Goal: Browse casually: Explore the website without a specific task or goal

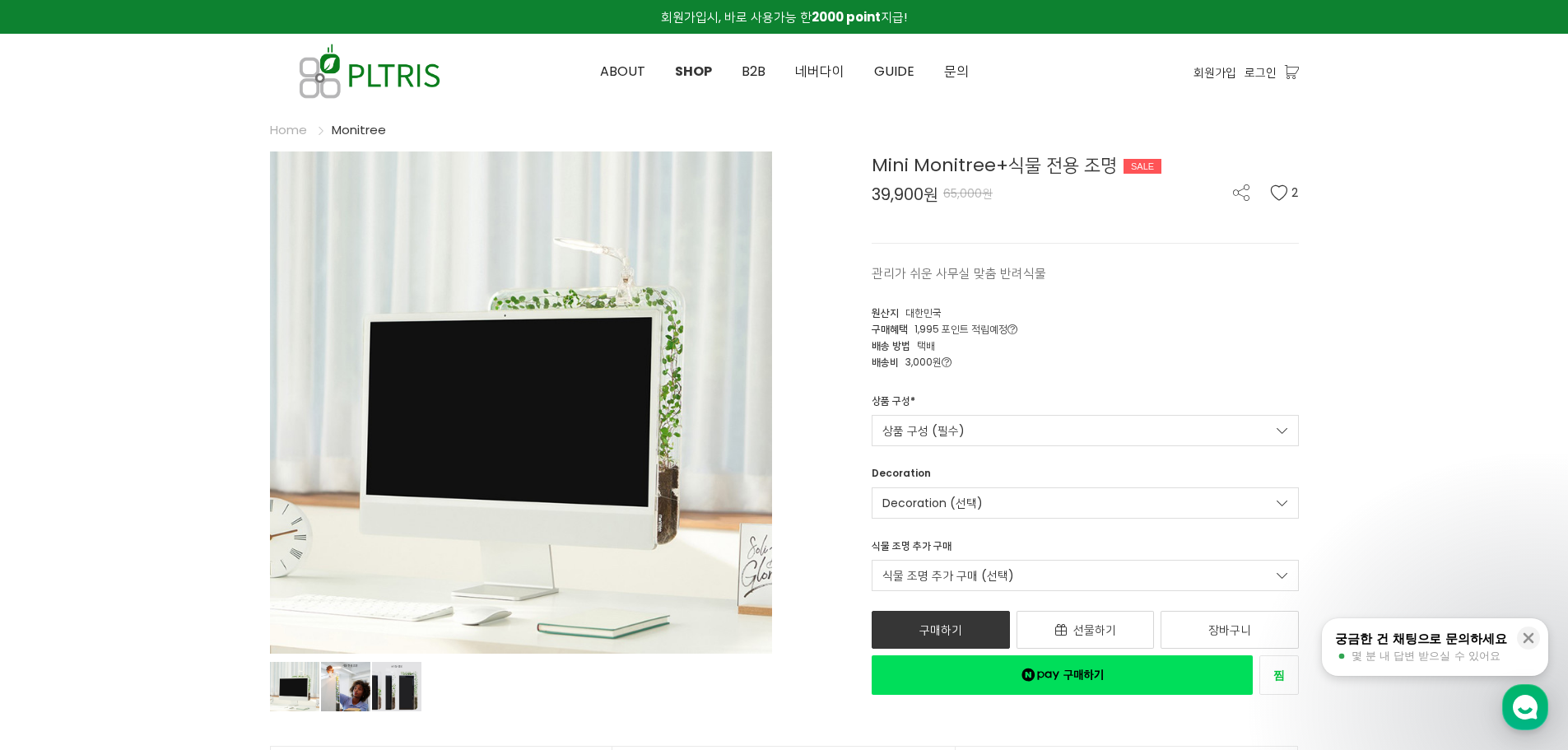
click at [1099, 119] on ul "Home Monitree" at bounding box center [785, 123] width 1029 height 31
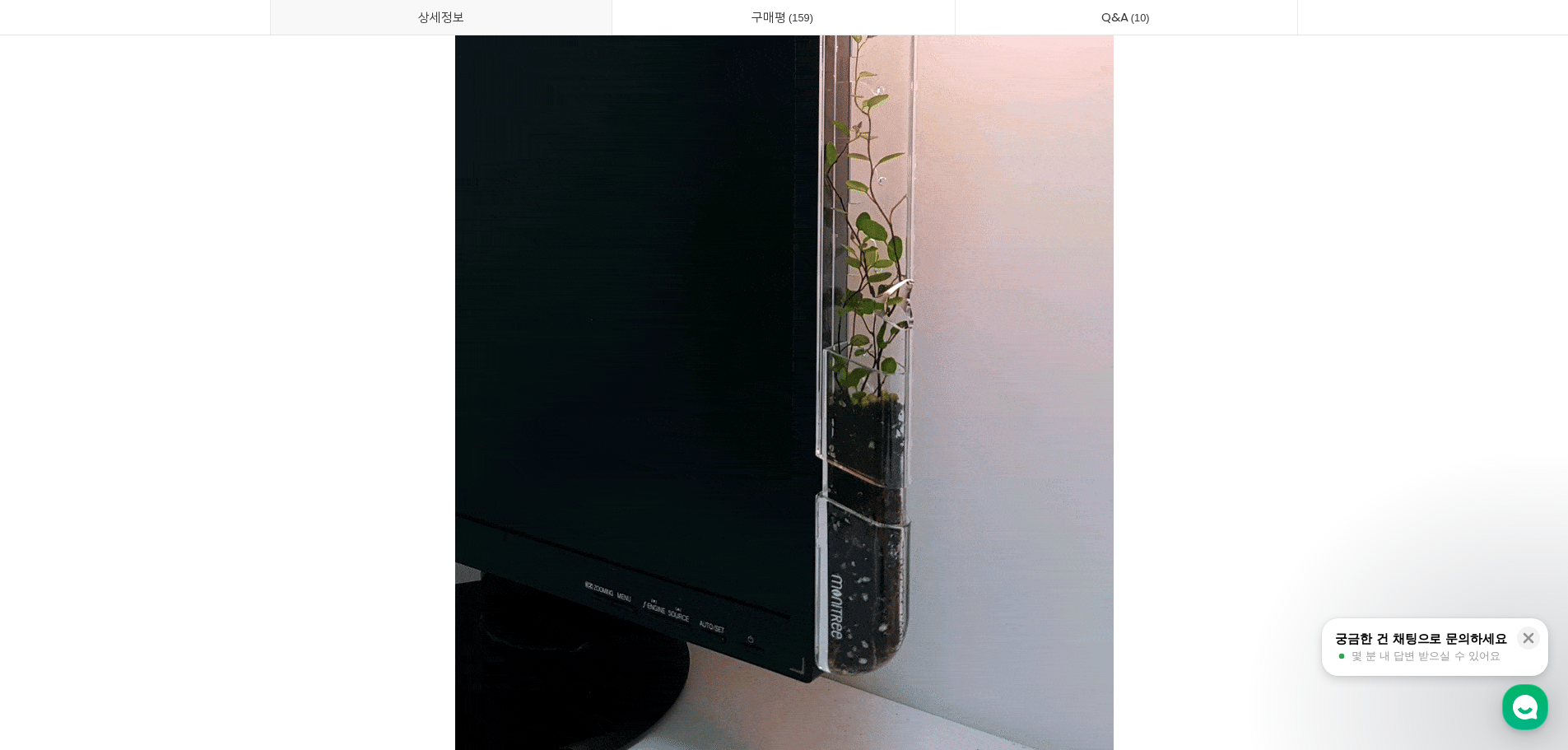
scroll to position [5431, 0]
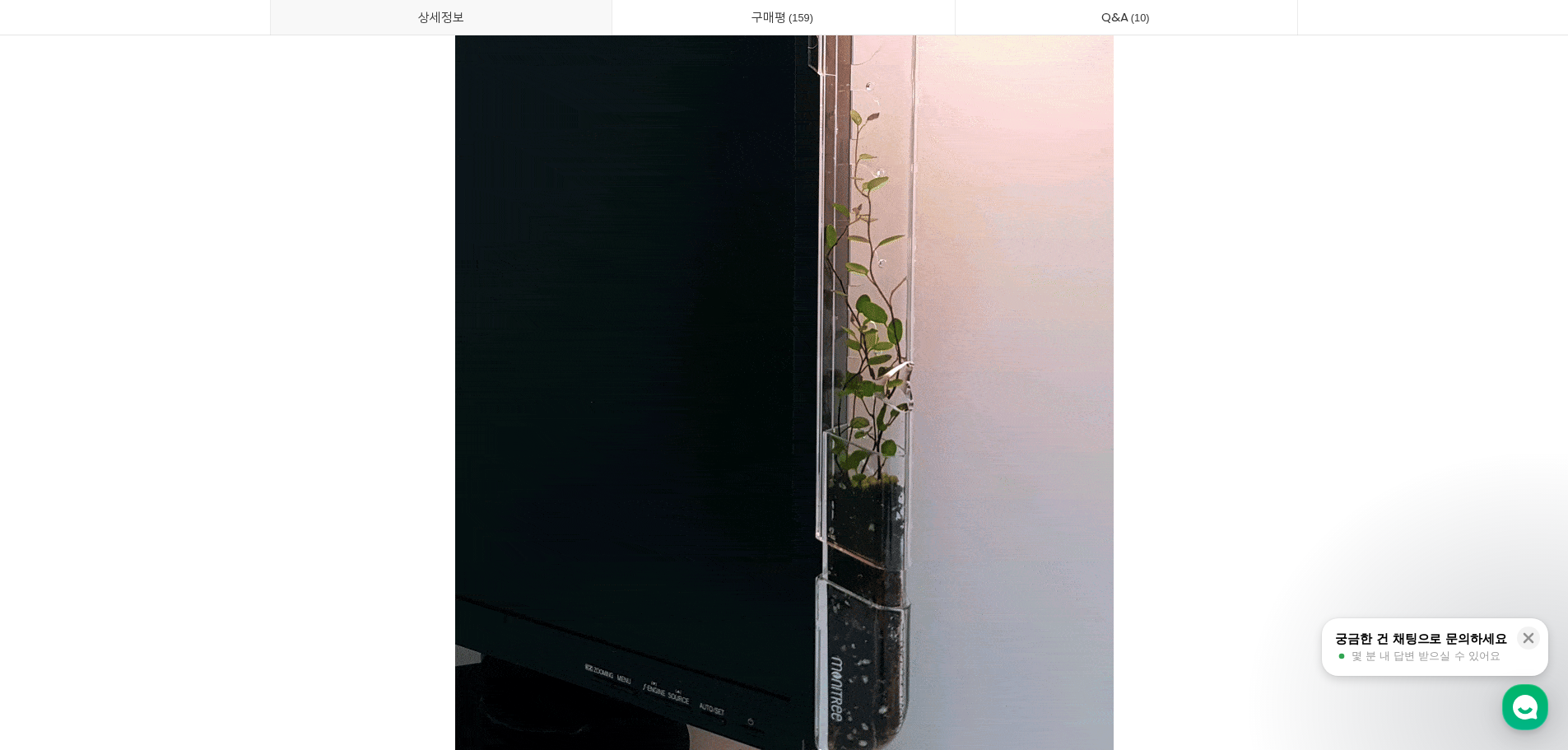
drag, startPoint x: 1191, startPoint y: 384, endPoint x: 1183, endPoint y: 336, distance: 48.7
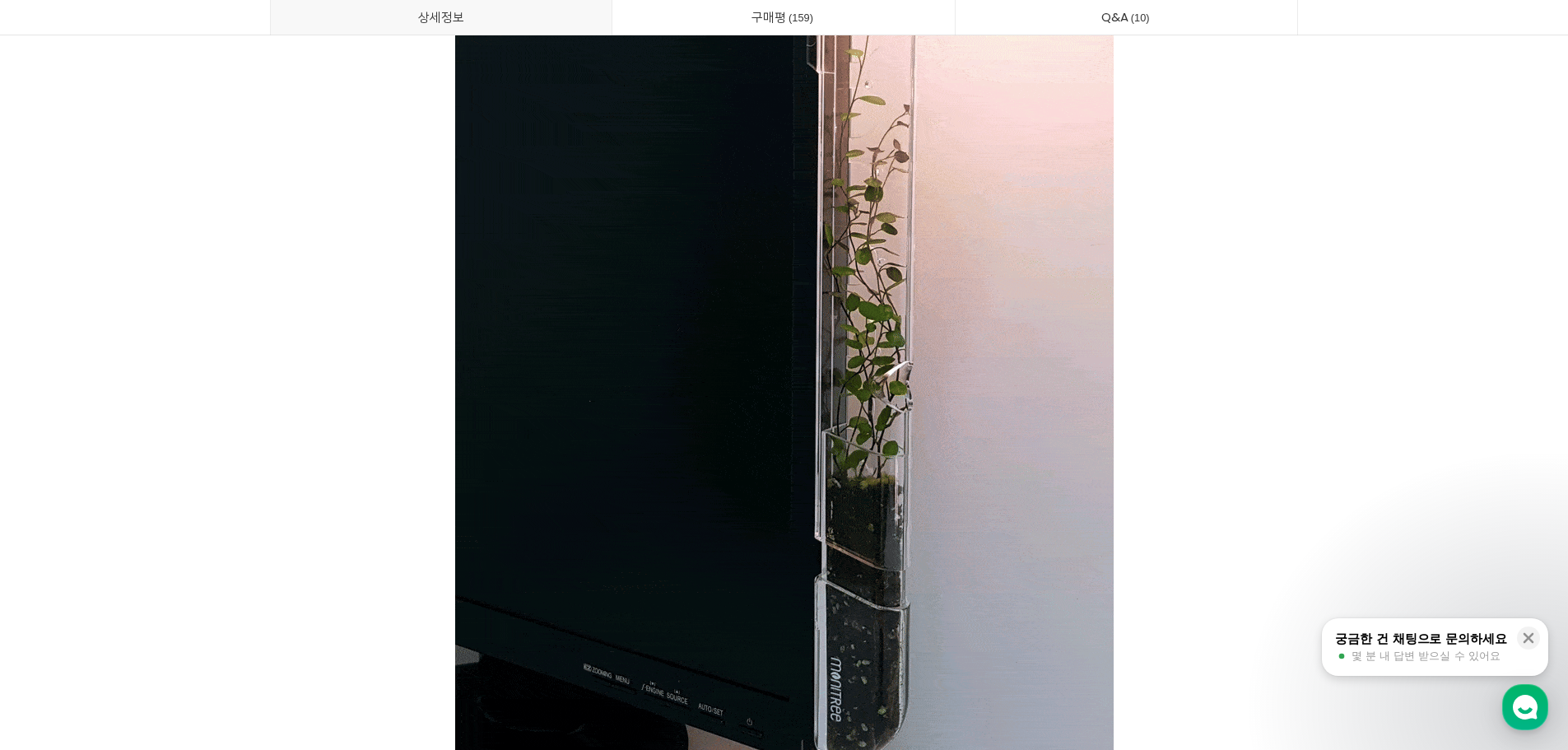
click at [1183, 340] on p at bounding box center [785, 249] width 1029 height 1170
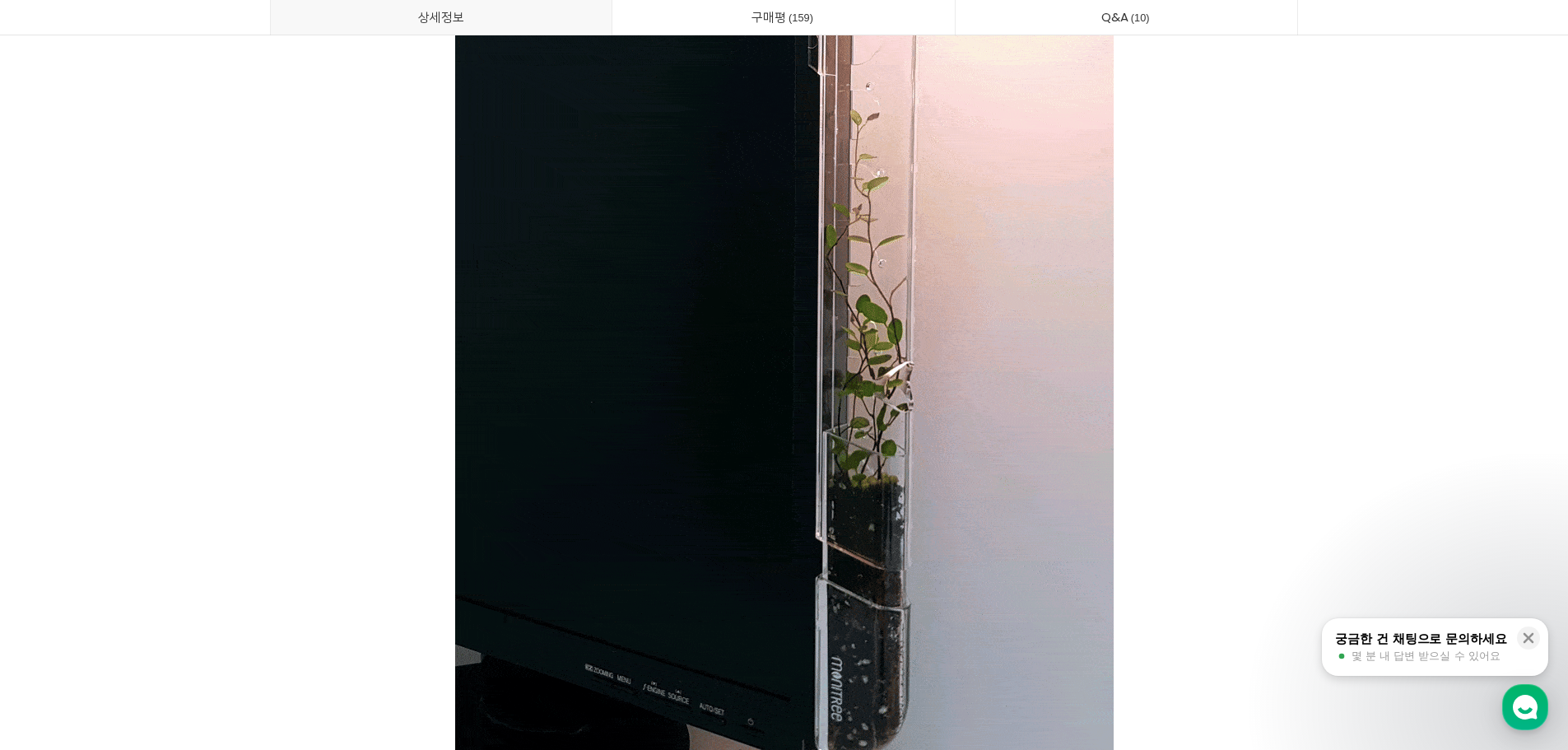
drag, startPoint x: 1183, startPoint y: 336, endPoint x: 1170, endPoint y: 266, distance: 71.2
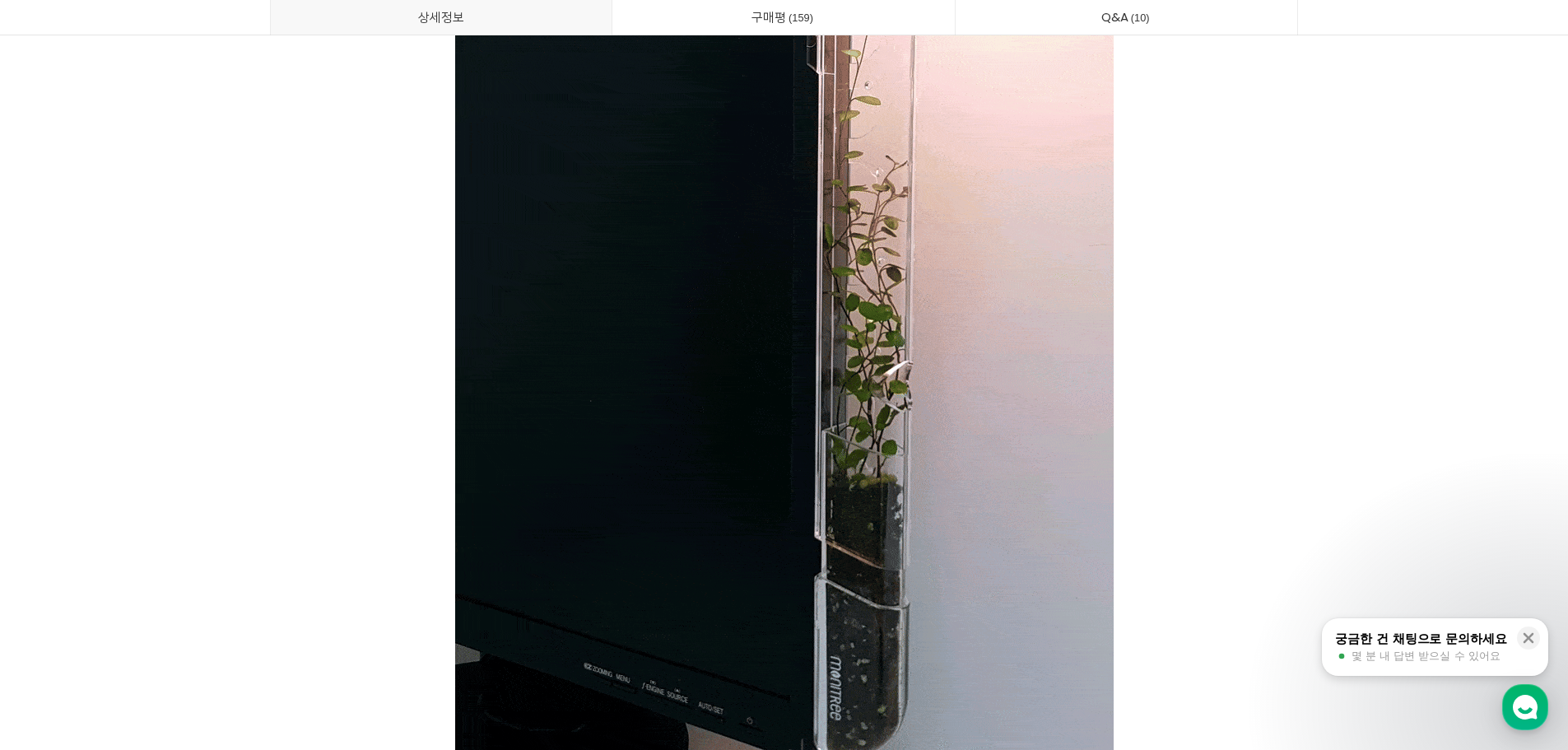
drag, startPoint x: 1170, startPoint y: 266, endPoint x: 1175, endPoint y: 225, distance: 41.3
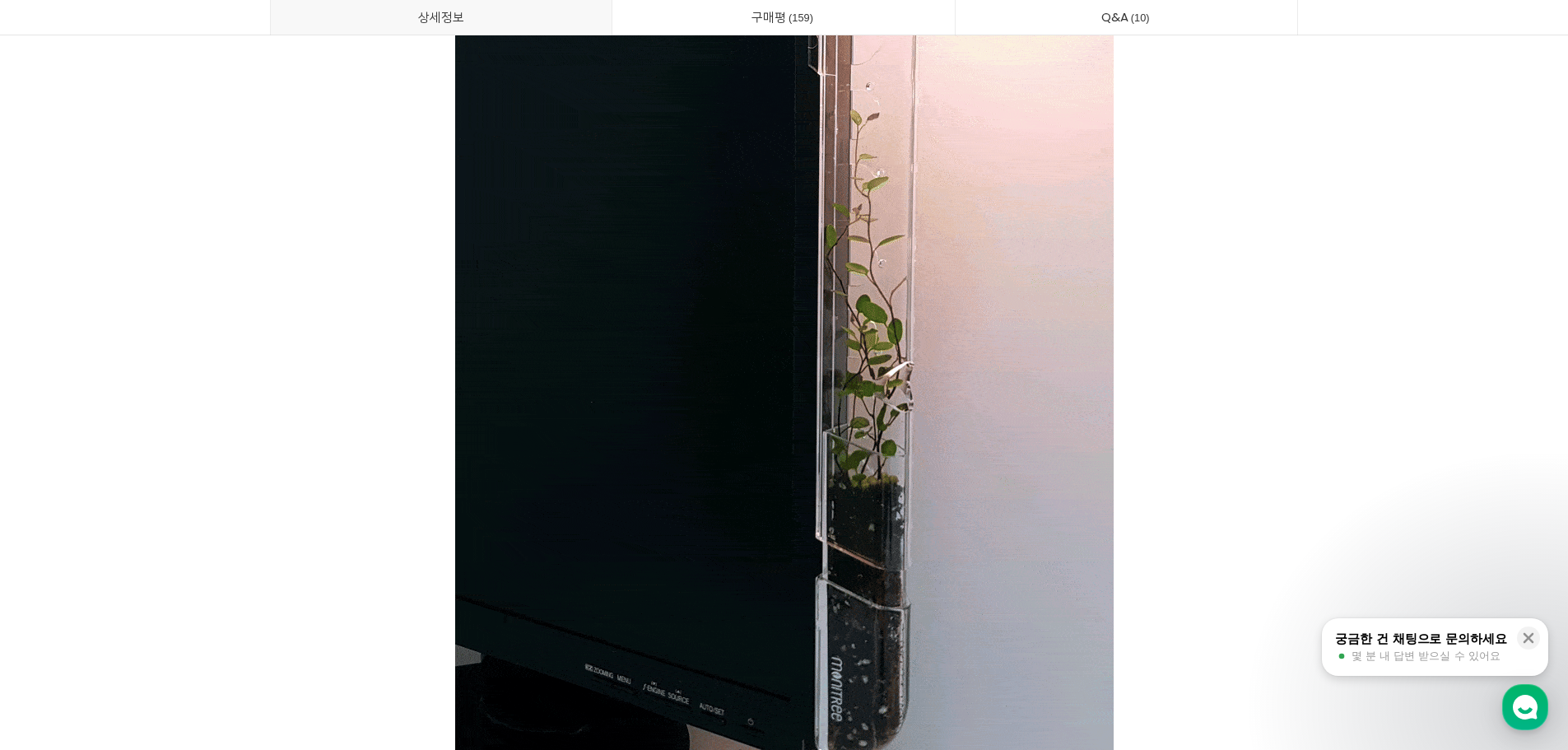
click at [1175, 225] on p at bounding box center [785, 249] width 1029 height 1170
drag, startPoint x: 1175, startPoint y: 225, endPoint x: 1176, endPoint y: 204, distance: 21.0
click at [1176, 204] on p at bounding box center [785, 249] width 1029 height 1170
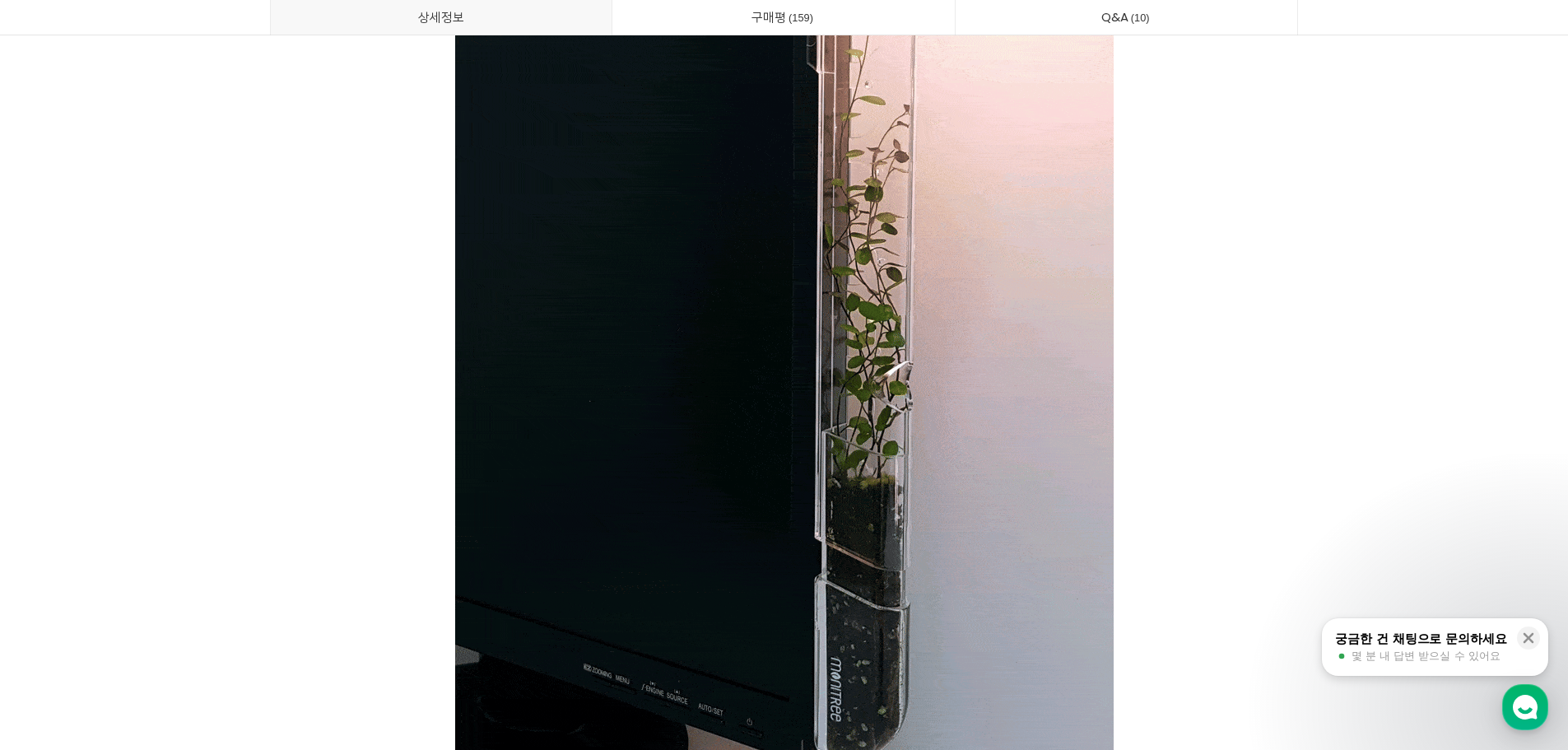
drag, startPoint x: 1198, startPoint y: 213, endPoint x: 1193, endPoint y: 187, distance: 26.5
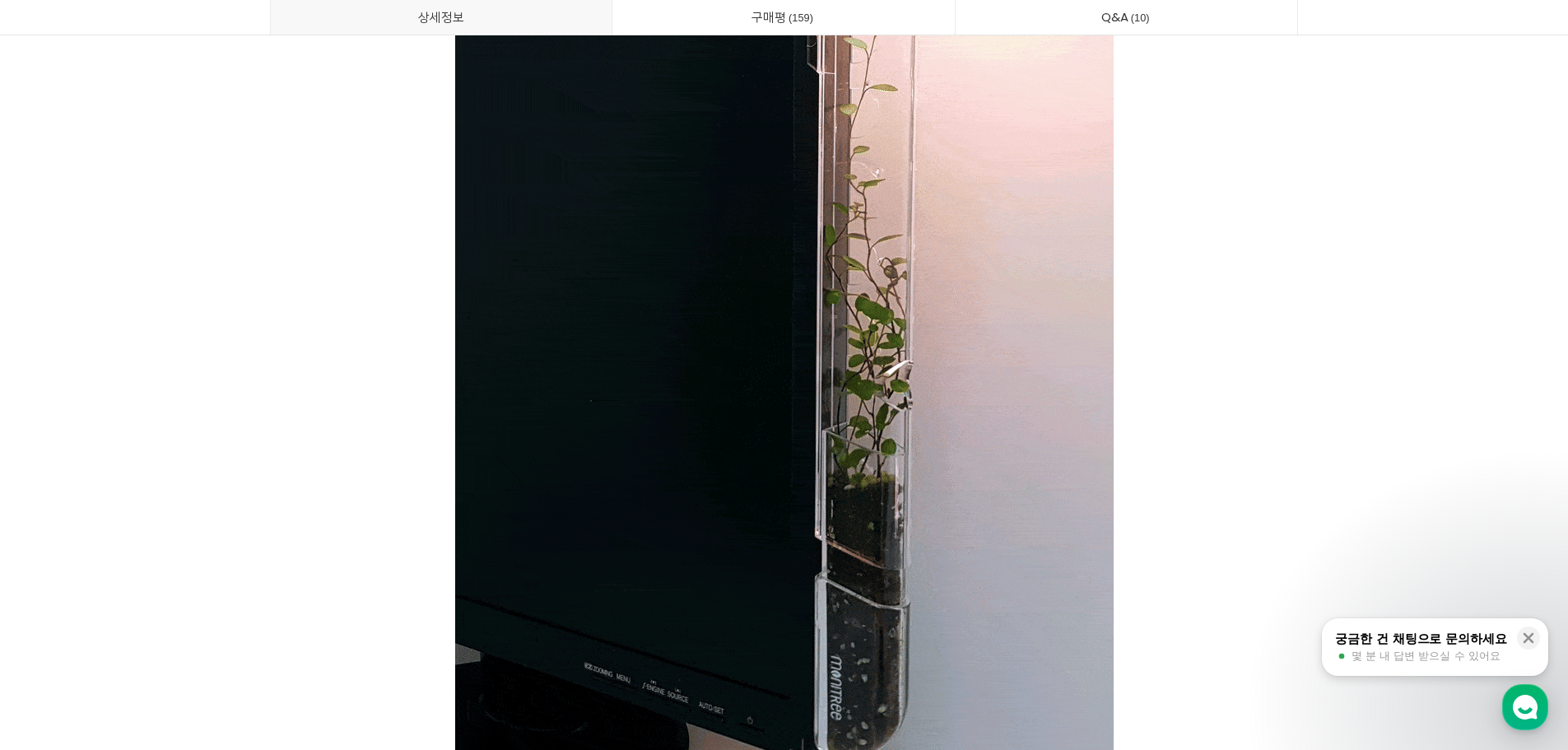
click at [1193, 187] on p at bounding box center [785, 249] width 1029 height 1170
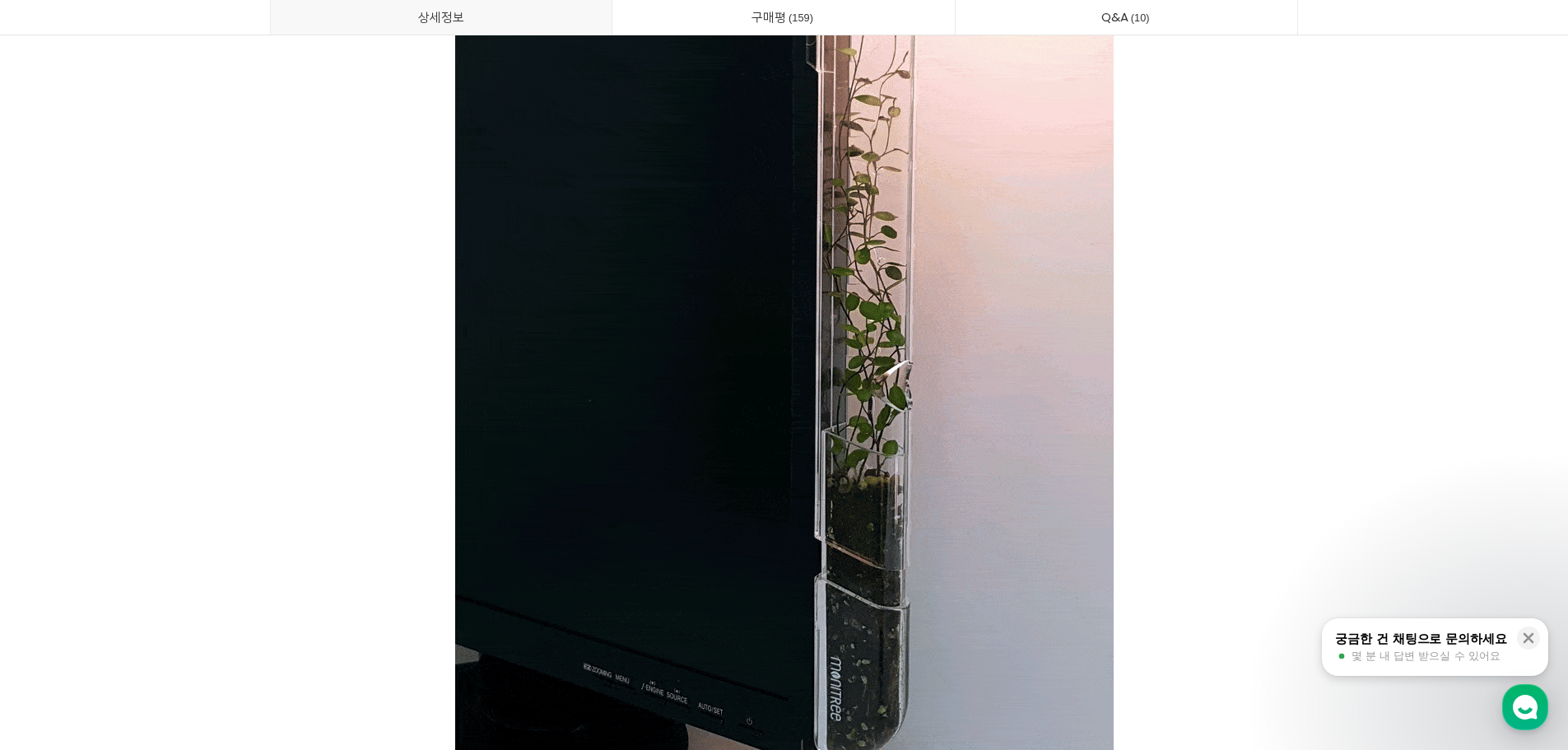
drag, startPoint x: 1193, startPoint y: 187, endPoint x: 1190, endPoint y: 177, distance: 10.4
click at [1190, 177] on p at bounding box center [785, 249] width 1029 height 1170
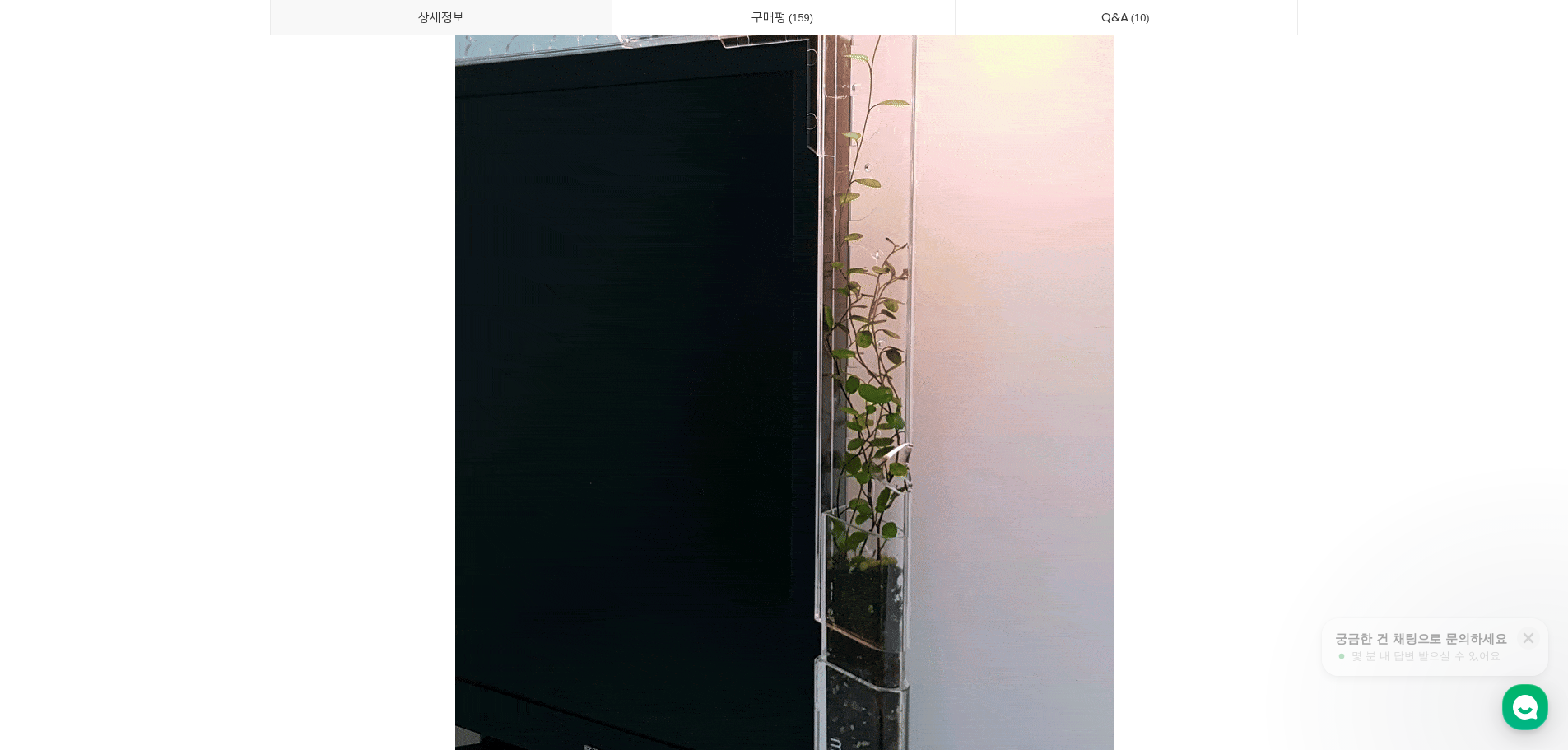
drag, startPoint x: 1214, startPoint y: 215, endPoint x: 1214, endPoint y: 205, distance: 10.0
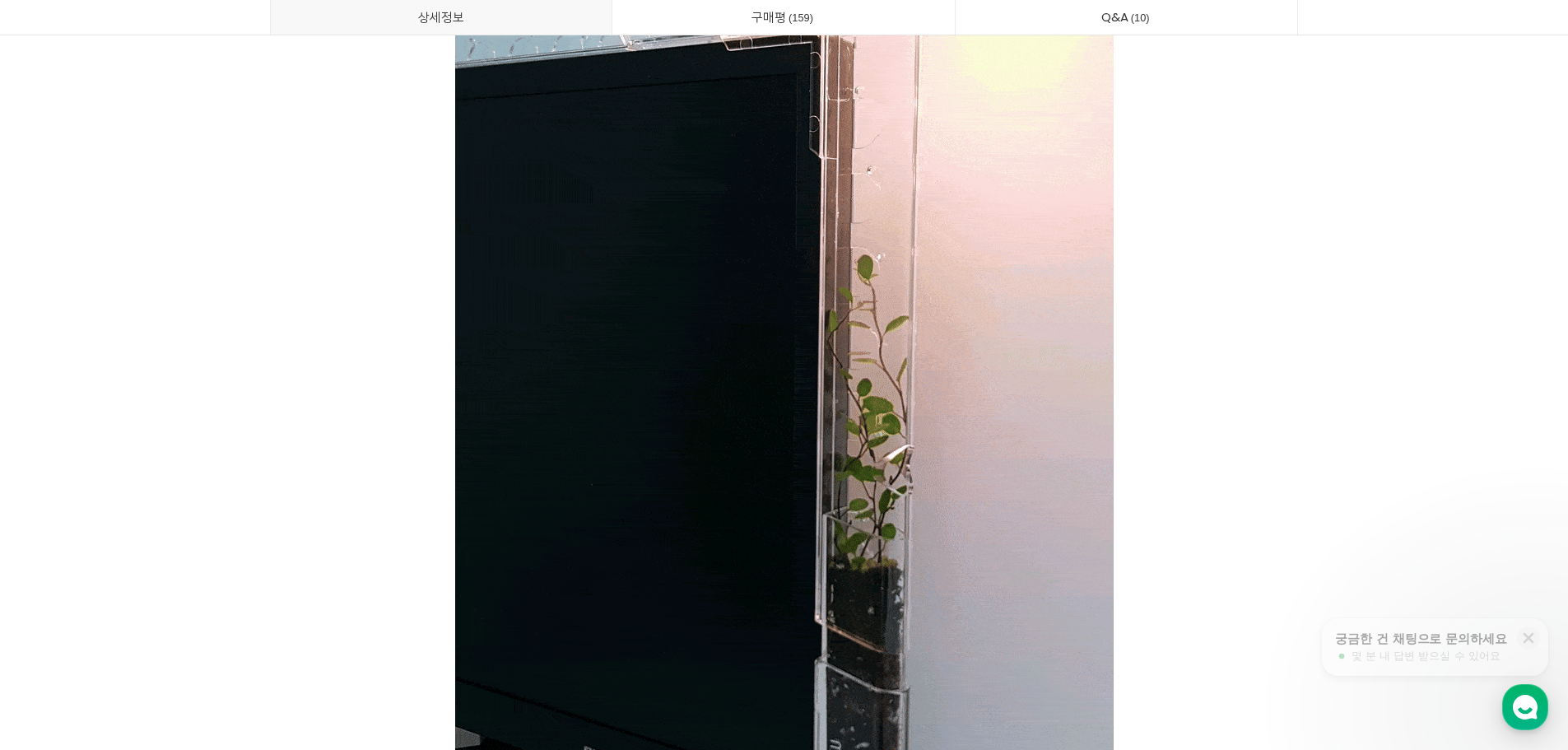
click at [1214, 209] on p at bounding box center [785, 331] width 1029 height 1170
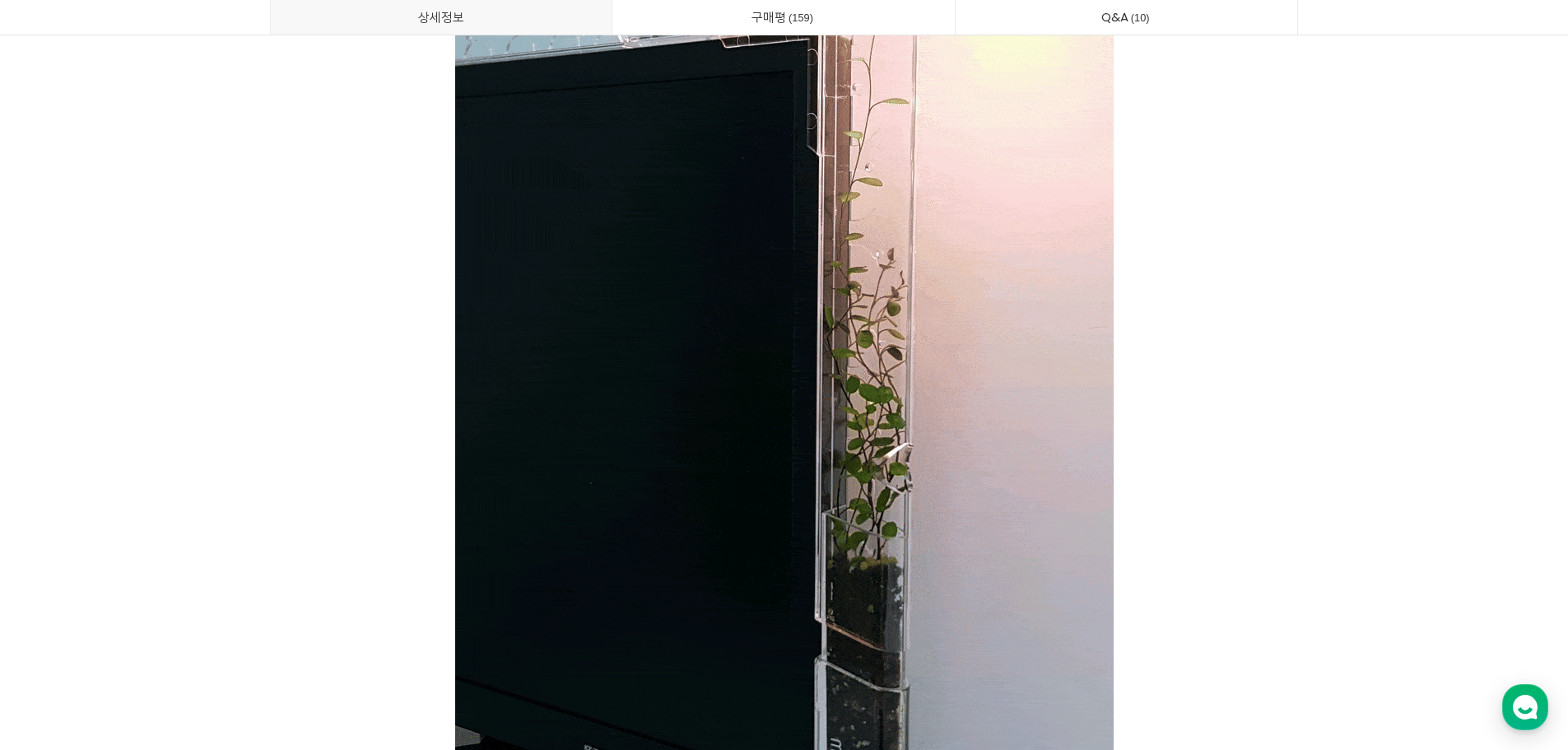
drag, startPoint x: 1214, startPoint y: 205, endPoint x: 1211, endPoint y: 136, distance: 69.1
drag, startPoint x: 1211, startPoint y: 136, endPoint x: 1208, endPoint y: 125, distance: 11.4
drag, startPoint x: 1208, startPoint y: 125, endPoint x: 1177, endPoint y: 94, distance: 43.8
click at [1177, 94] on p at bounding box center [785, 331] width 1029 height 1170
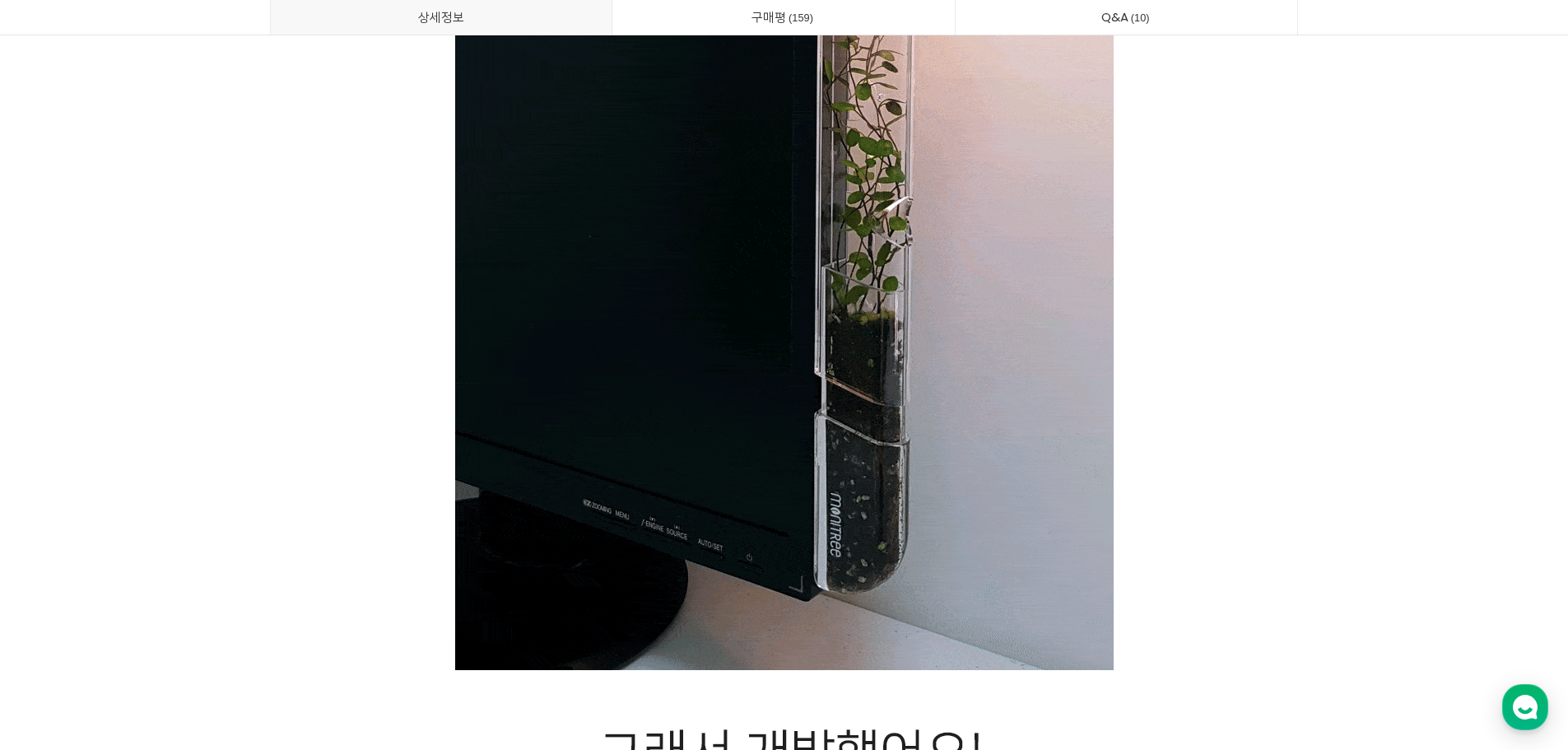
drag, startPoint x: 1149, startPoint y: 155, endPoint x: 1148, endPoint y: 137, distance: 18.0
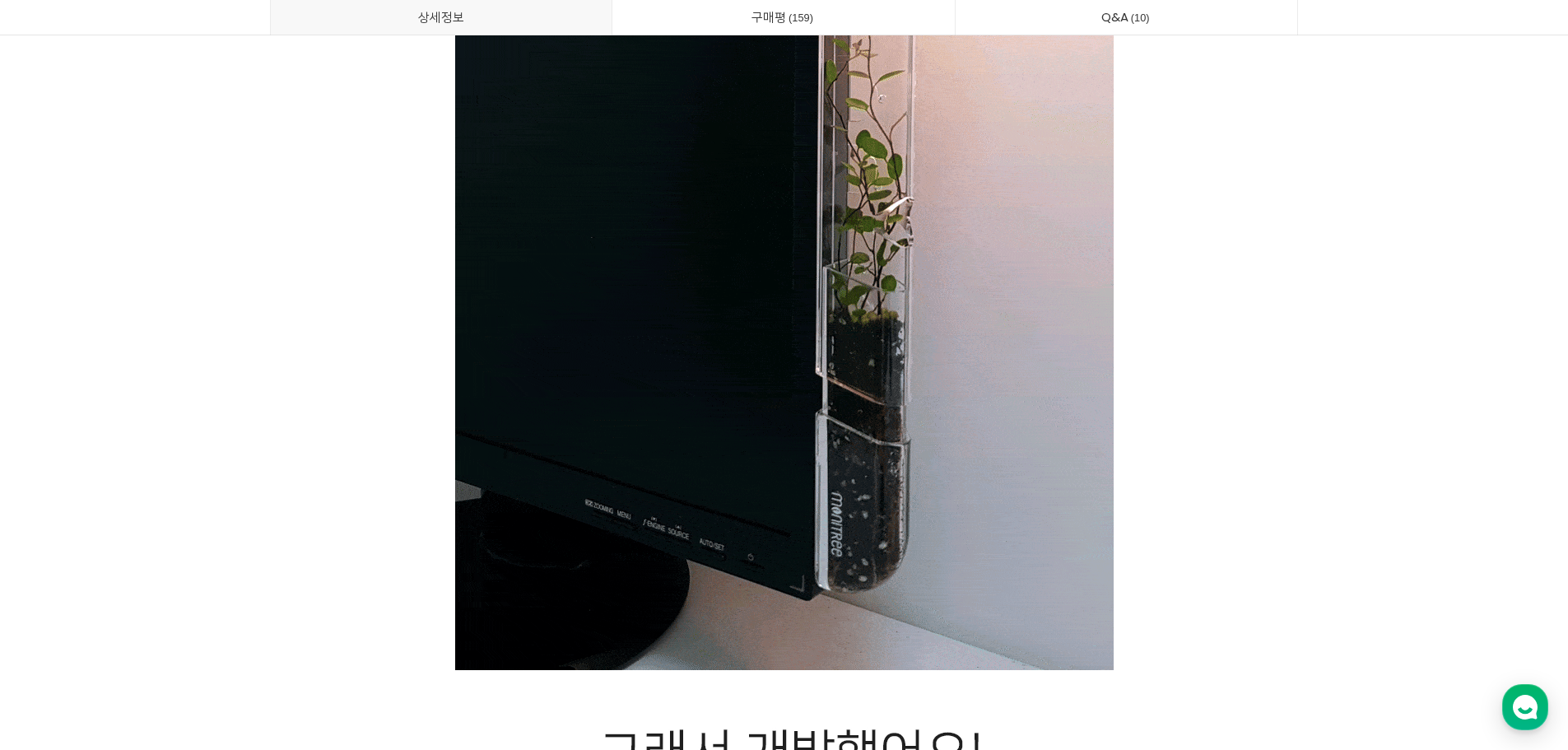
click at [1148, 137] on p at bounding box center [785, 84] width 1029 height 1170
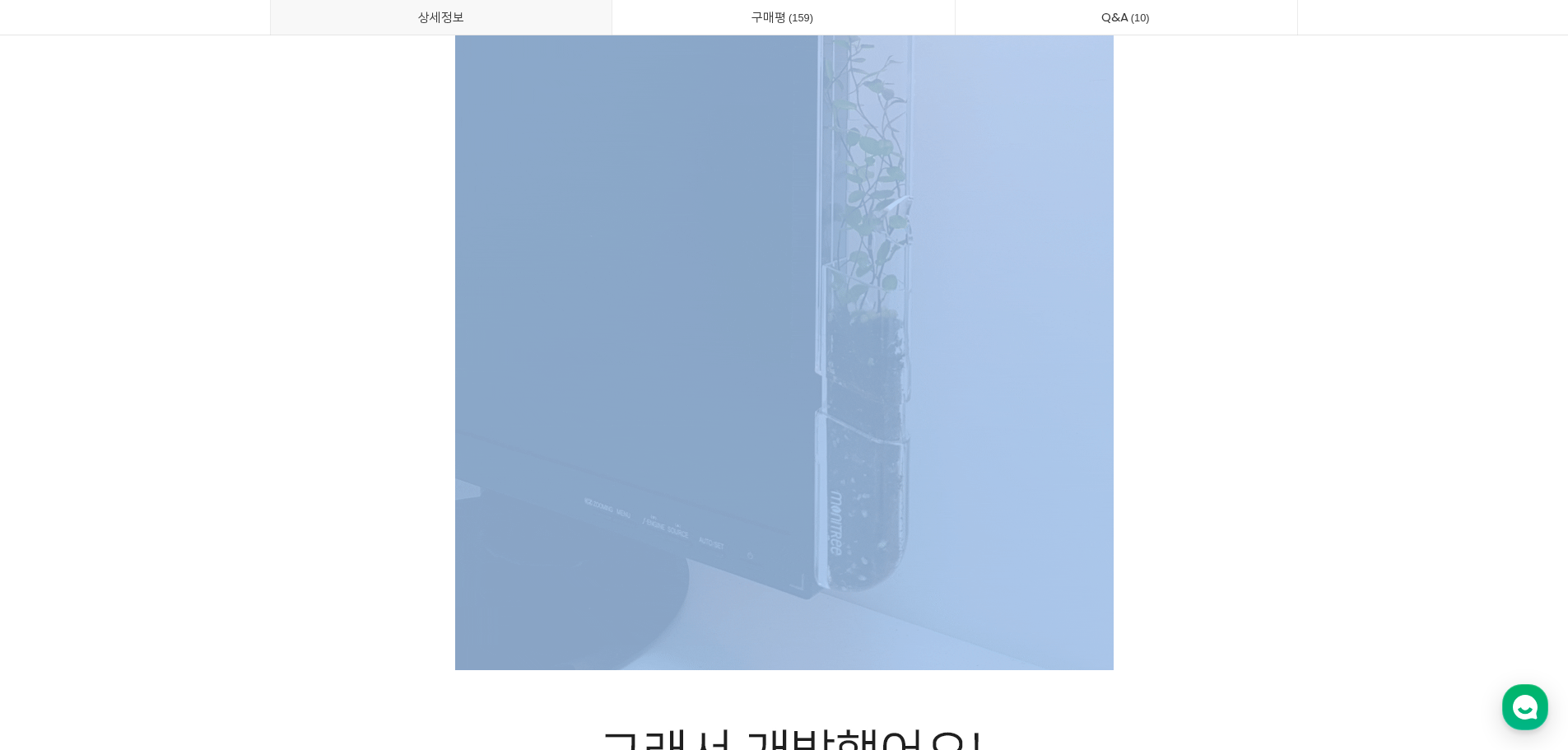
click at [1167, 139] on p at bounding box center [785, 84] width 1029 height 1170
click at [1185, 203] on p at bounding box center [785, 84] width 1029 height 1170
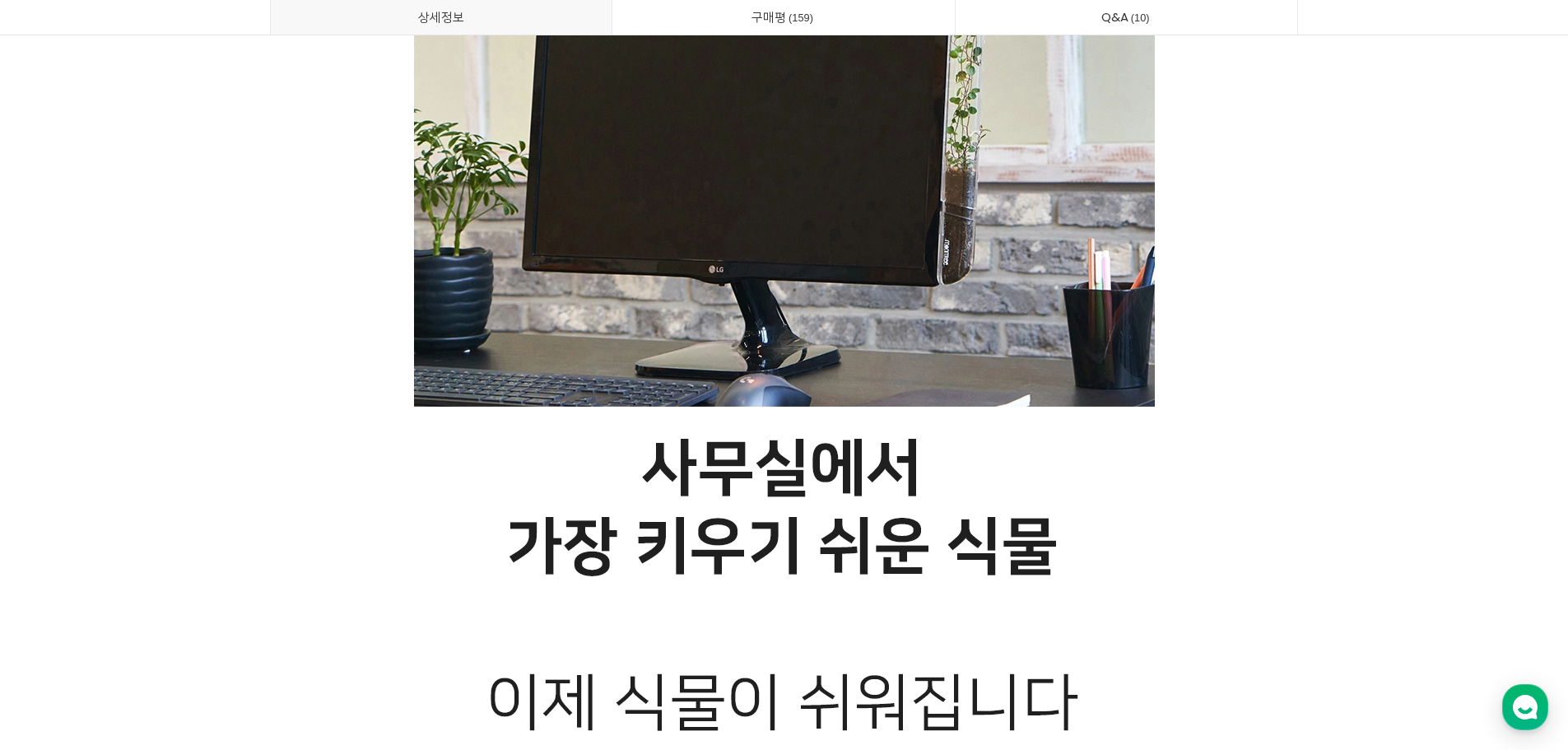
scroll to position [6830, 0]
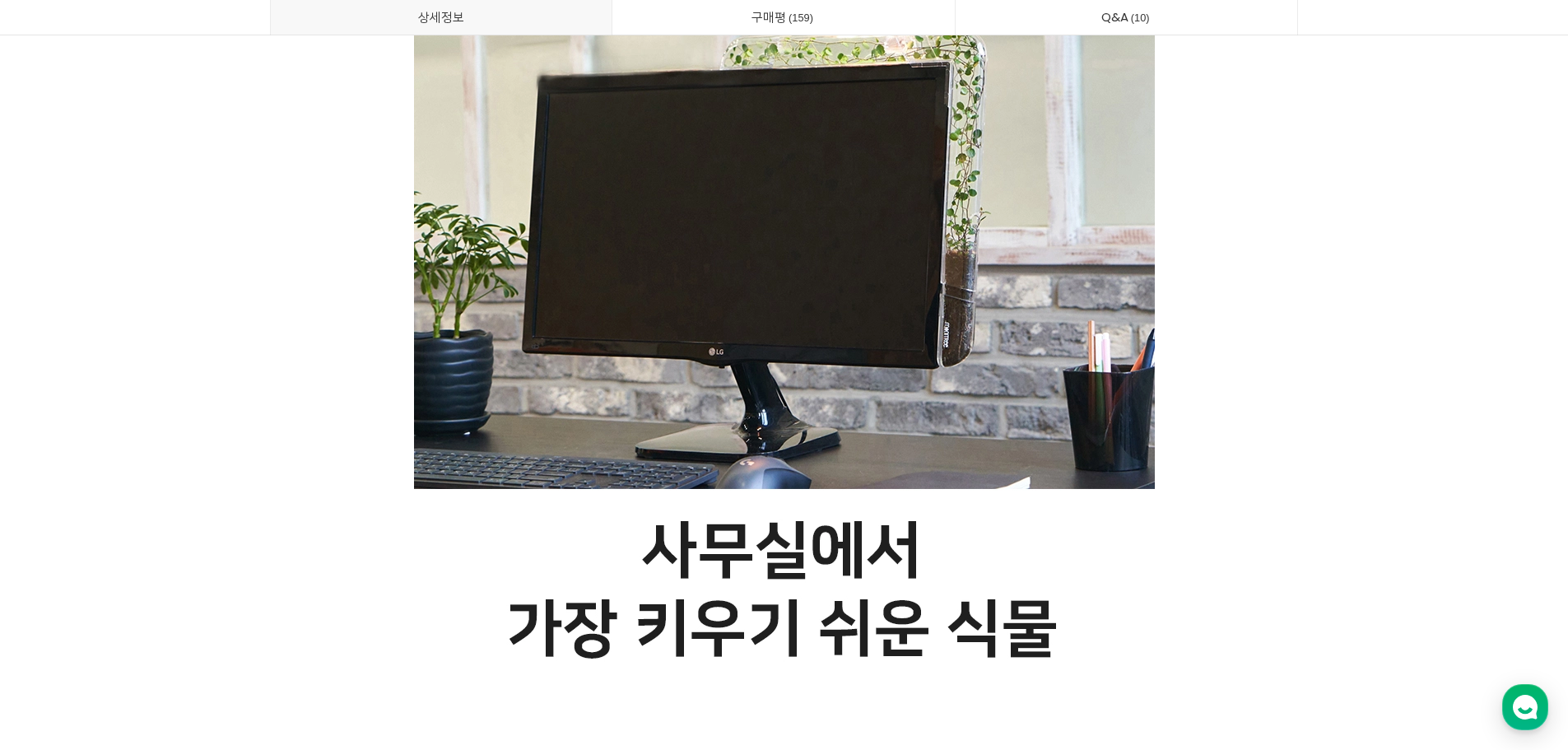
drag, startPoint x: 1267, startPoint y: 280, endPoint x: 1226, endPoint y: 178, distance: 109.9
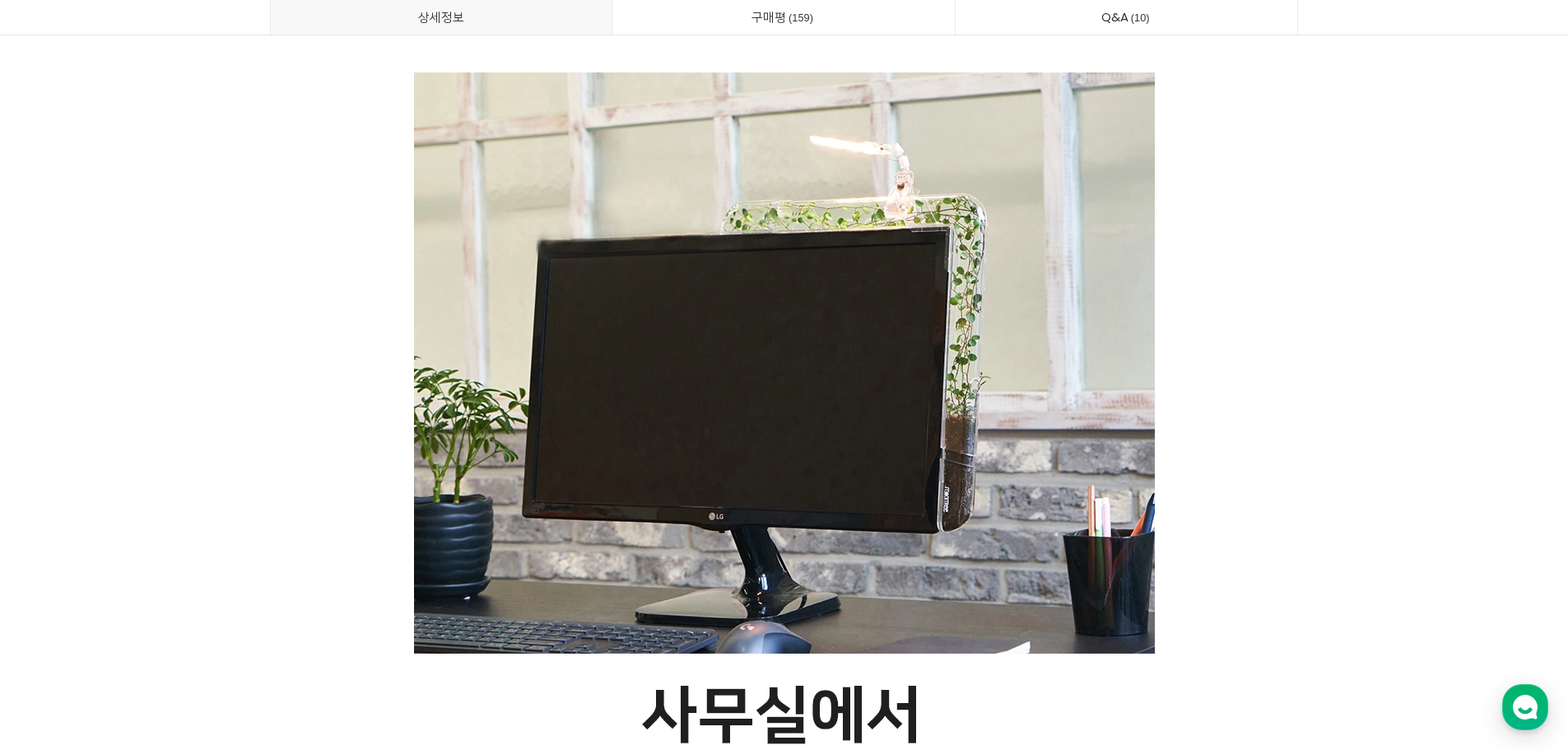
drag, startPoint x: 1223, startPoint y: 201, endPoint x: 1223, endPoint y: 169, distance: 32.0
drag, startPoint x: 1173, startPoint y: 148, endPoint x: 1194, endPoint y: 121, distance: 34.2
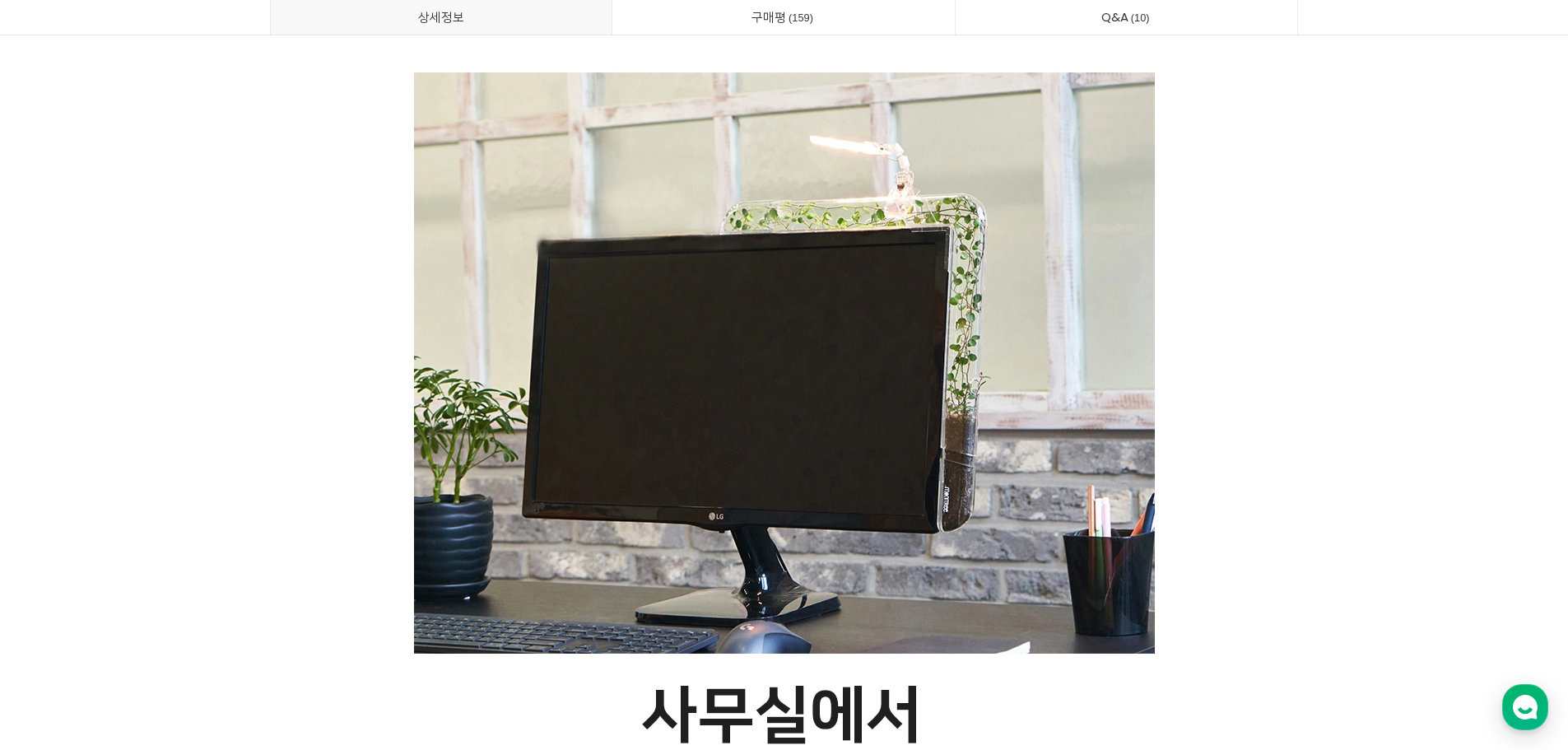
drag, startPoint x: 1270, startPoint y: 181, endPoint x: 1252, endPoint y: 146, distance: 39.4
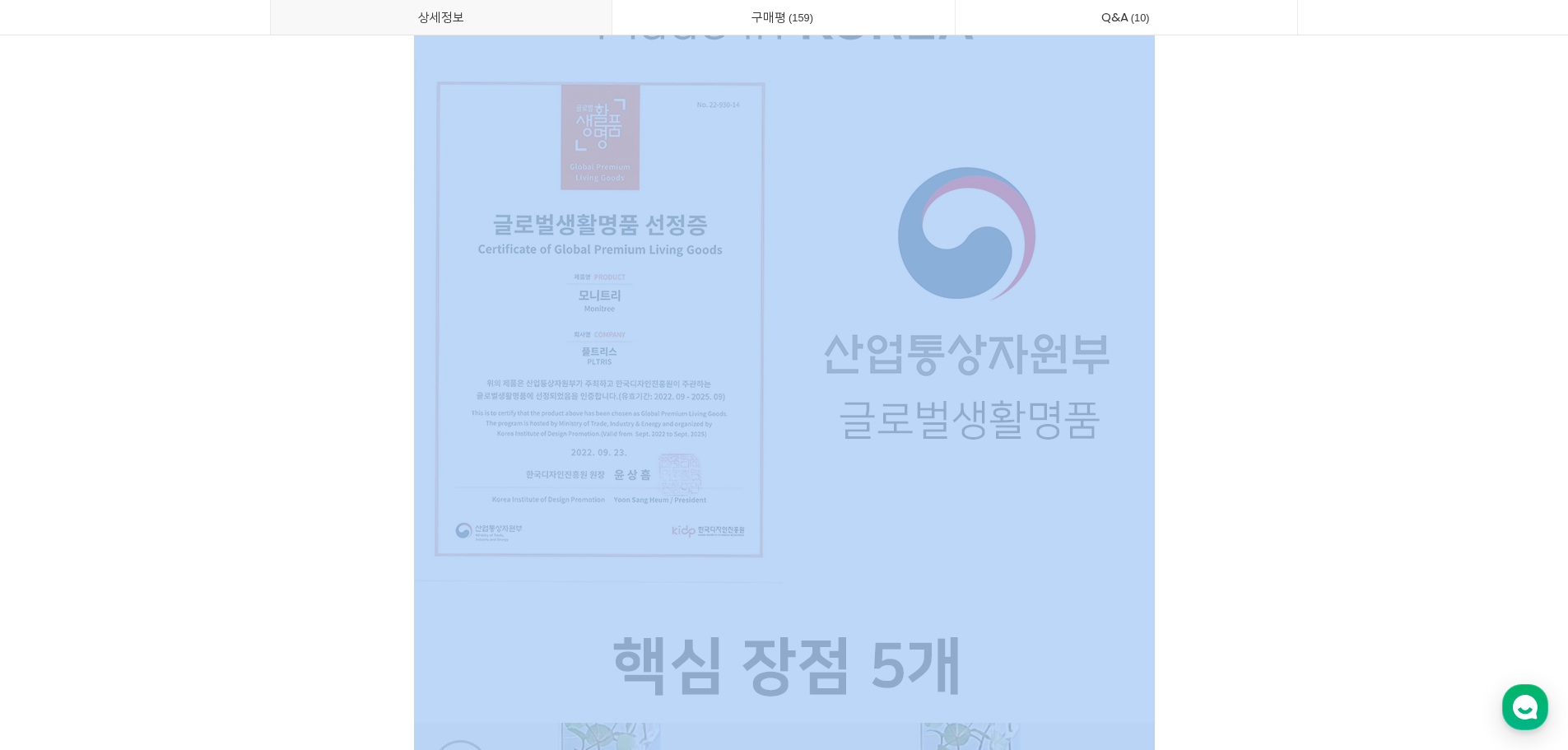
click at [1284, 238] on p at bounding box center [785, 228] width 1029 height 4039
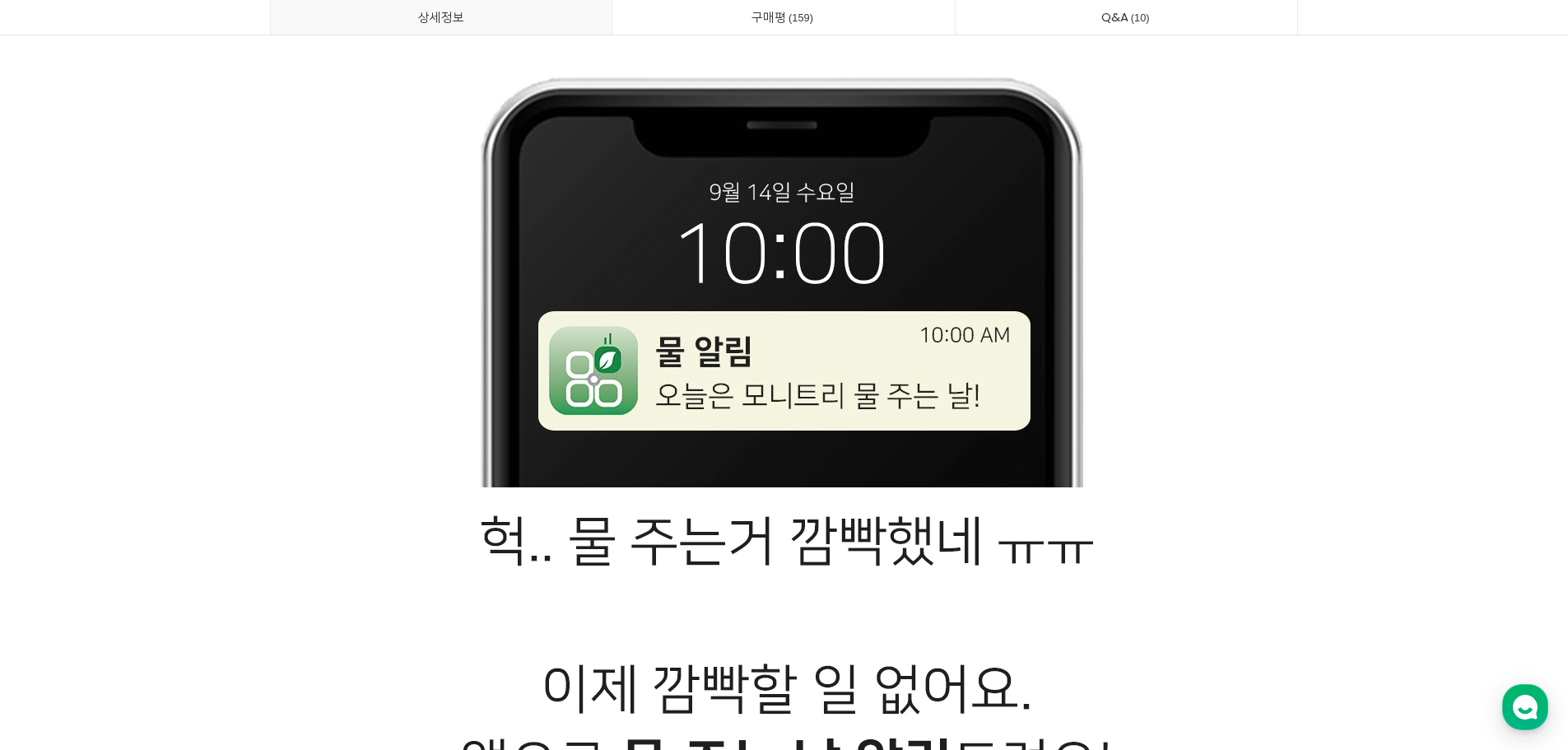
drag, startPoint x: 1237, startPoint y: 204, endPoint x: 1191, endPoint y: 161, distance: 63.0
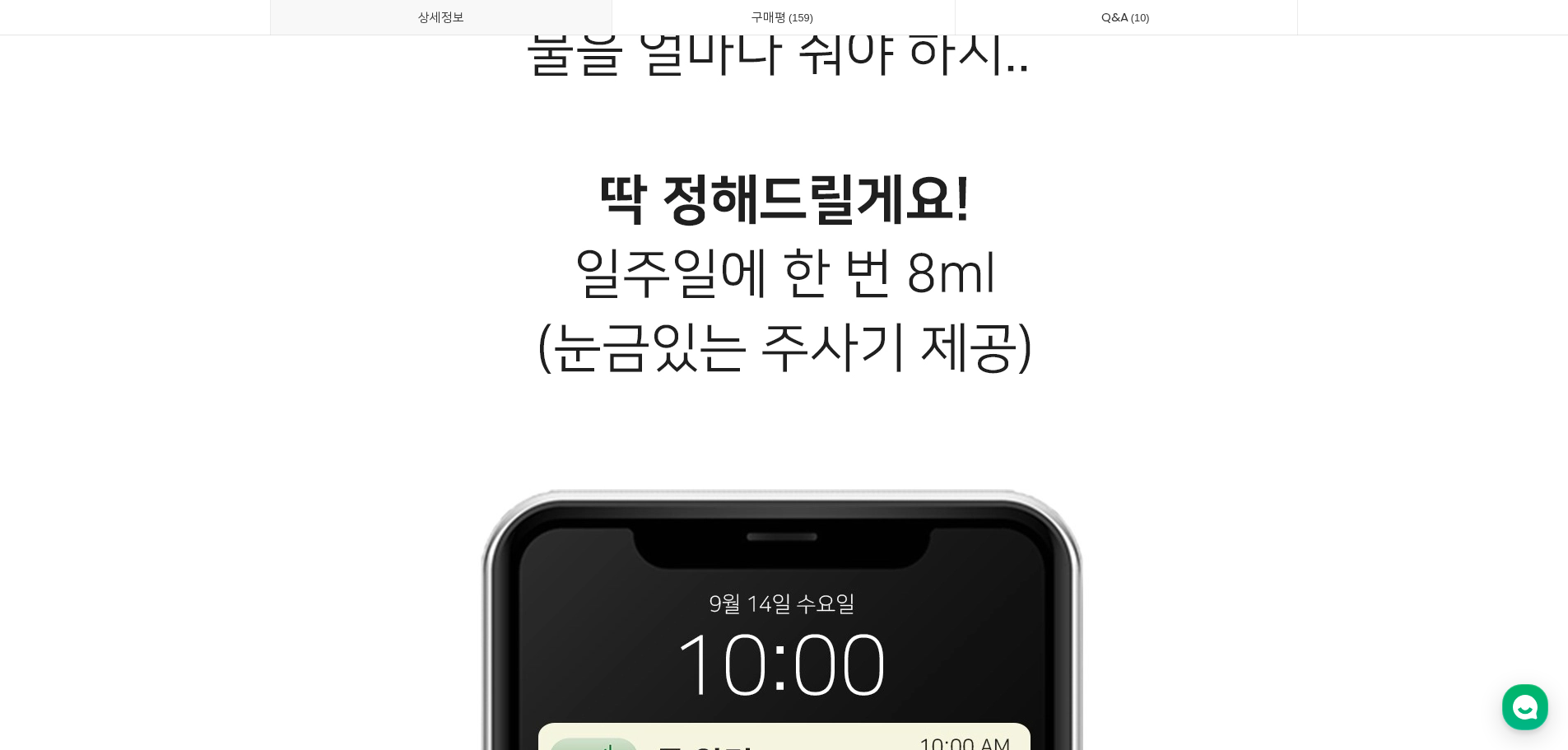
drag, startPoint x: 1183, startPoint y: 181, endPoint x: 1170, endPoint y: 180, distance: 13.0
drag, startPoint x: 1170, startPoint y: 180, endPoint x: 1130, endPoint y: 150, distance: 50.0
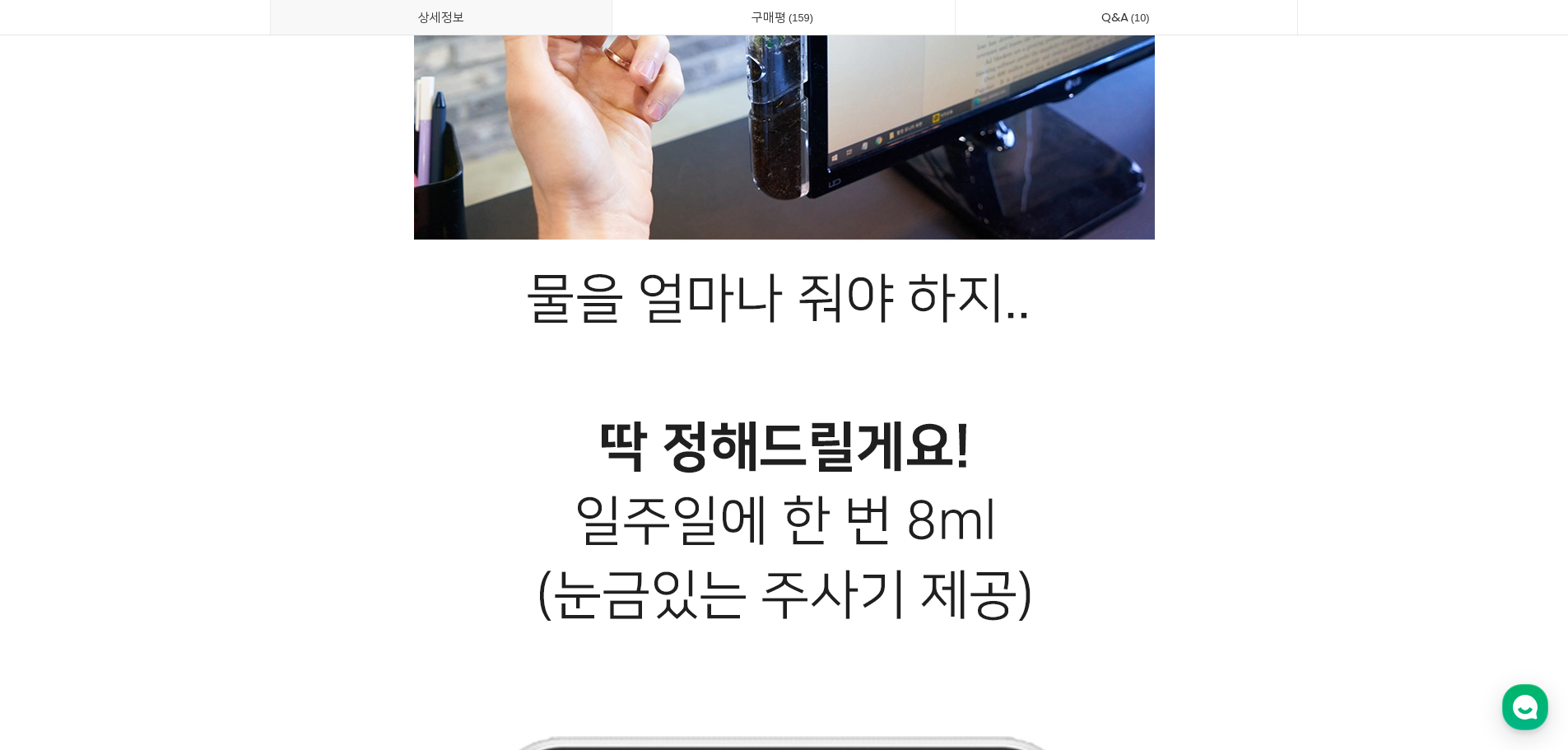
drag, startPoint x: 1044, startPoint y: 320, endPoint x: 1026, endPoint y: 310, distance: 20.6
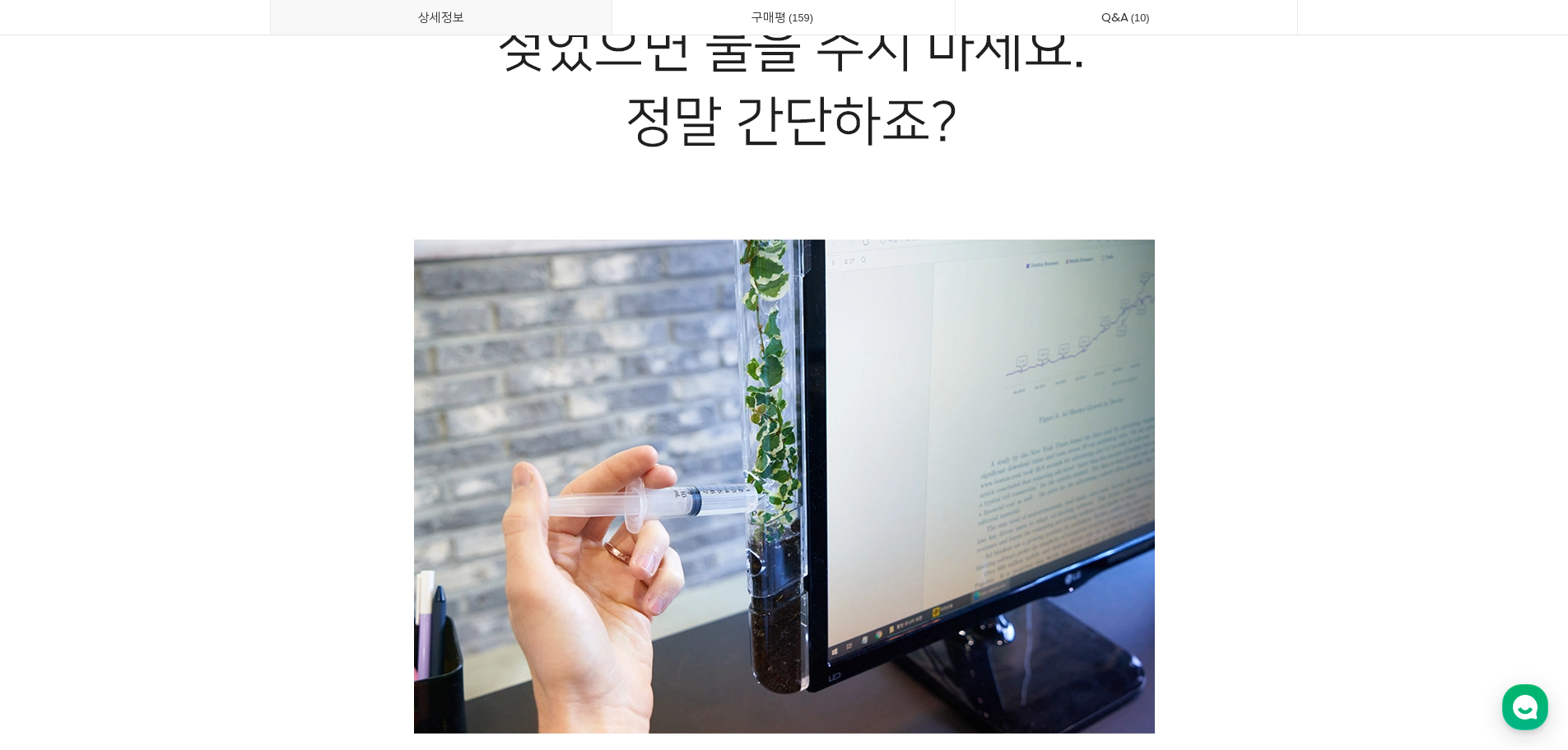
drag, startPoint x: 1216, startPoint y: 278, endPoint x: 1199, endPoint y: 205, distance: 75.0
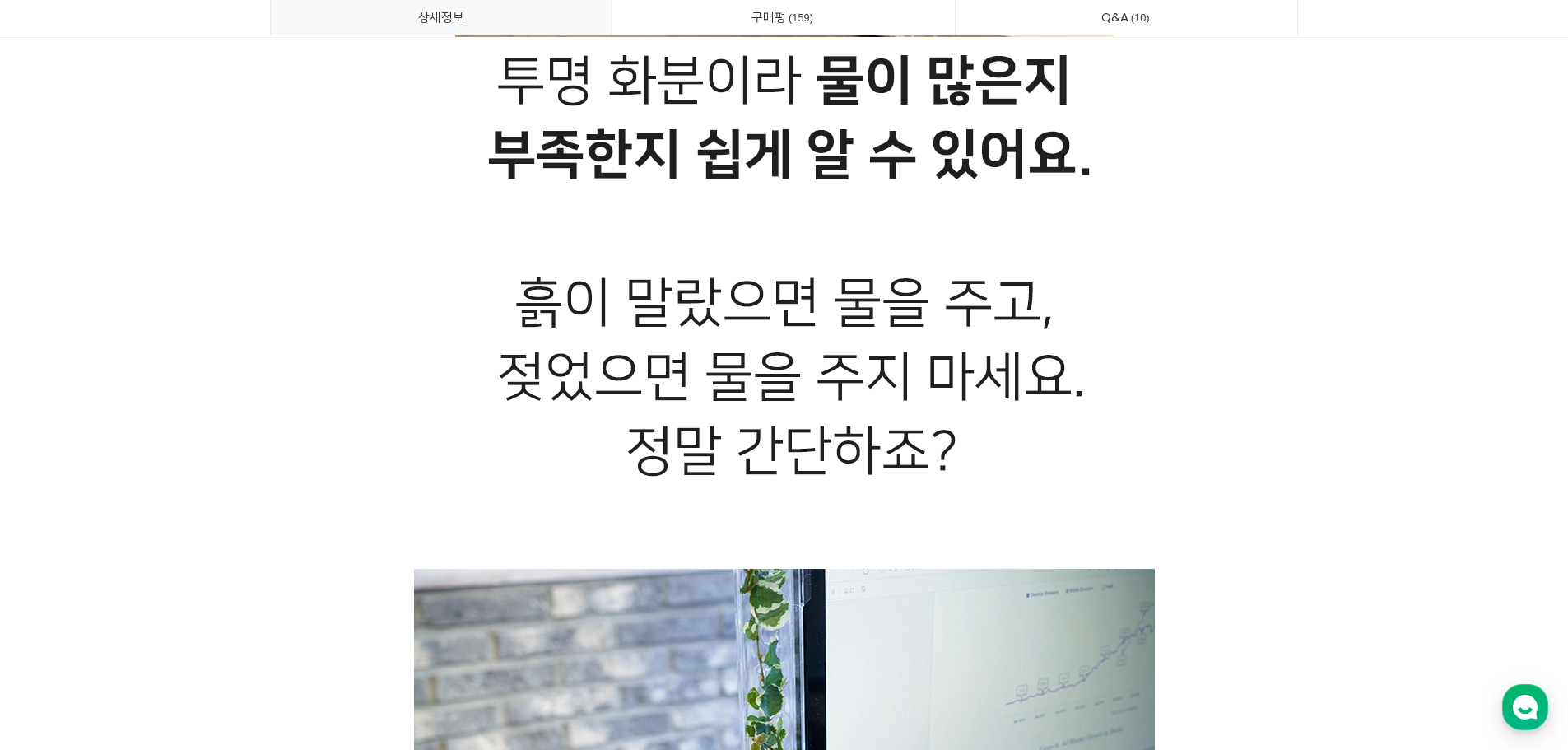
drag, startPoint x: 1192, startPoint y: 271, endPoint x: 1174, endPoint y: 227, distance: 47.5
drag, startPoint x: 1174, startPoint y: 227, endPoint x: 1158, endPoint y: 198, distance: 33.1
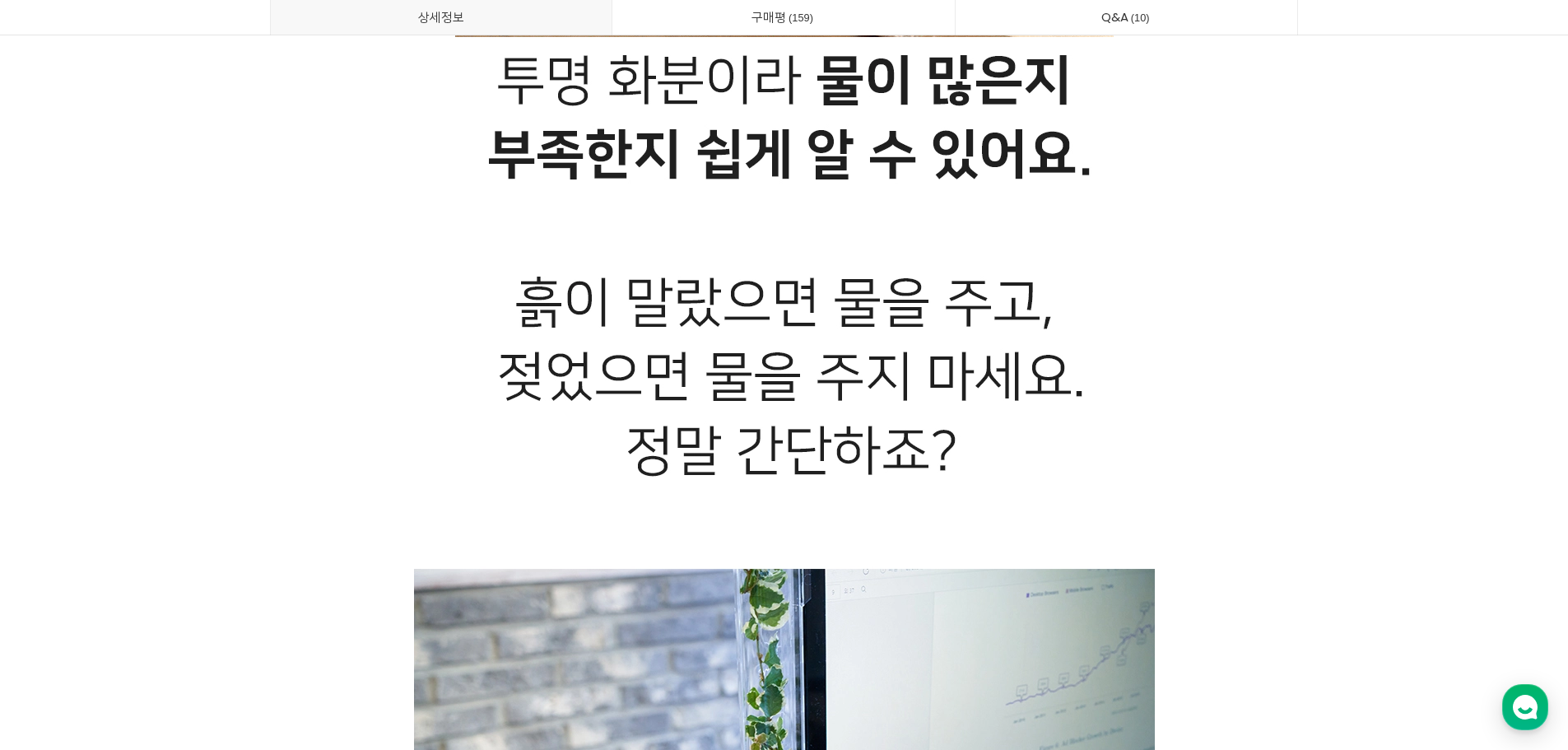
drag, startPoint x: 1162, startPoint y: 269, endPoint x: 1092, endPoint y: 238, distance: 76.6
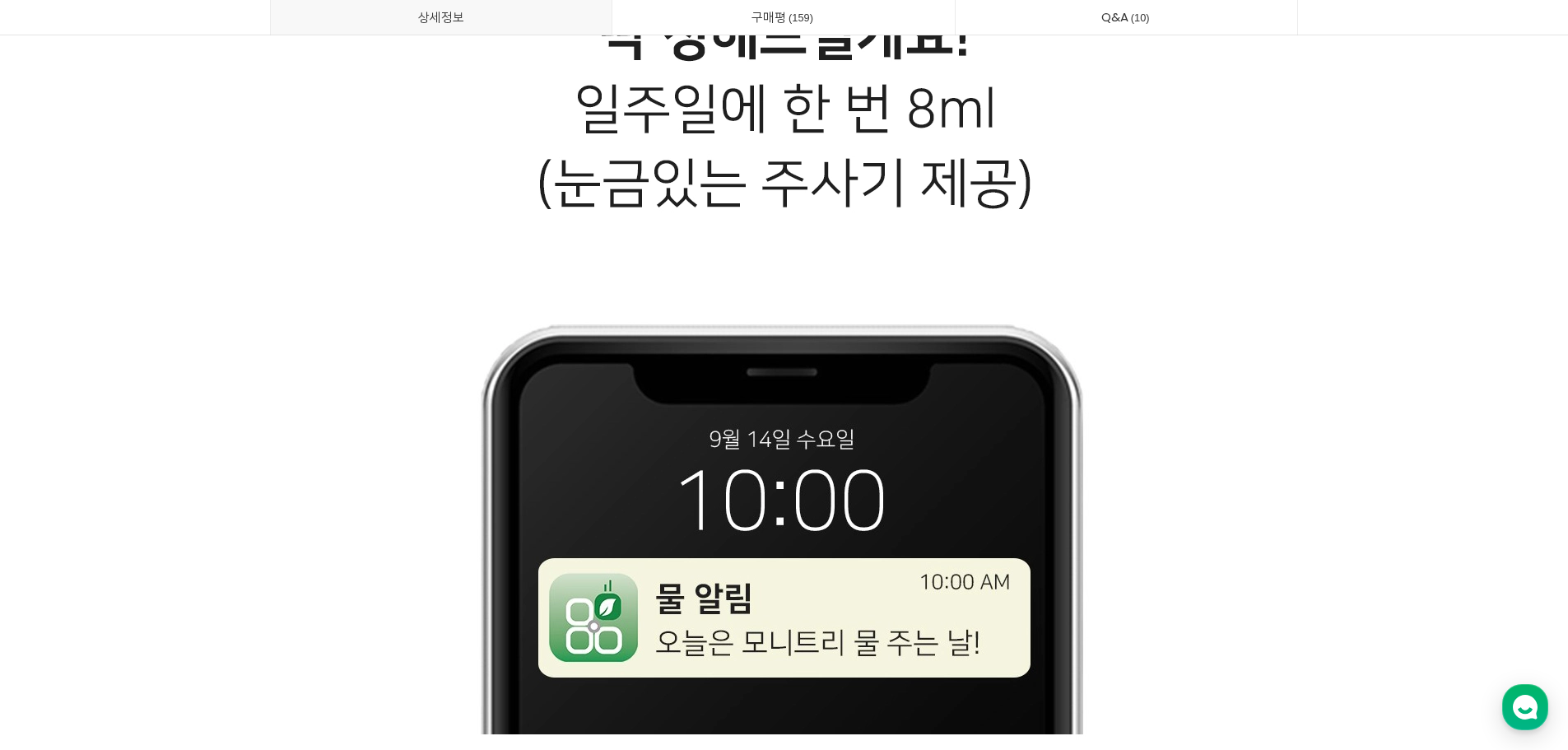
scroll to position [20243, 0]
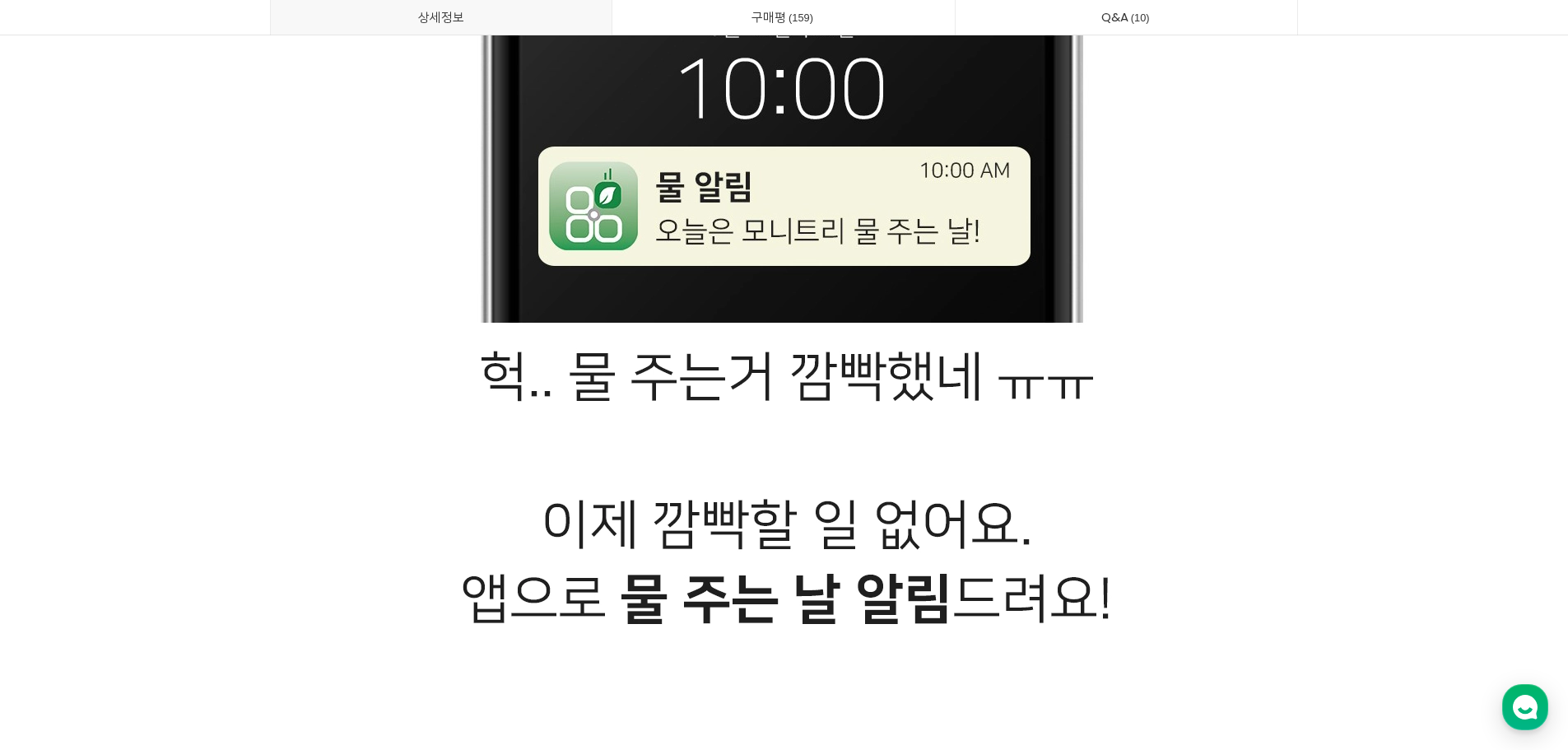
drag, startPoint x: 1246, startPoint y: 219, endPoint x: 1231, endPoint y: 189, distance: 33.5
drag, startPoint x: 1231, startPoint y: 189, endPoint x: 1222, endPoint y: 166, distance: 24.7
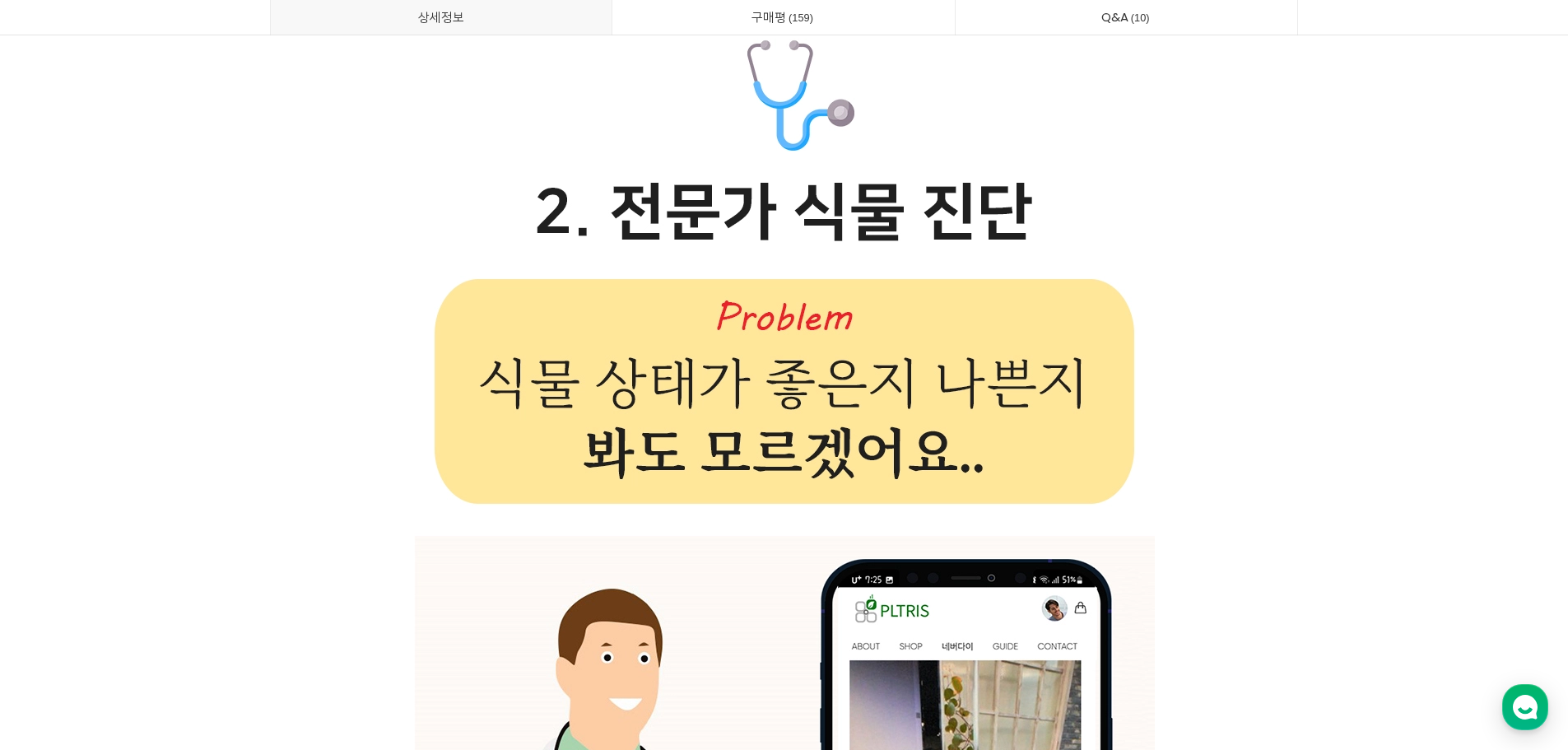
drag, startPoint x: 1217, startPoint y: 209, endPoint x: 1169, endPoint y: 149, distance: 76.8
